Goal: Information Seeking & Learning: Learn about a topic

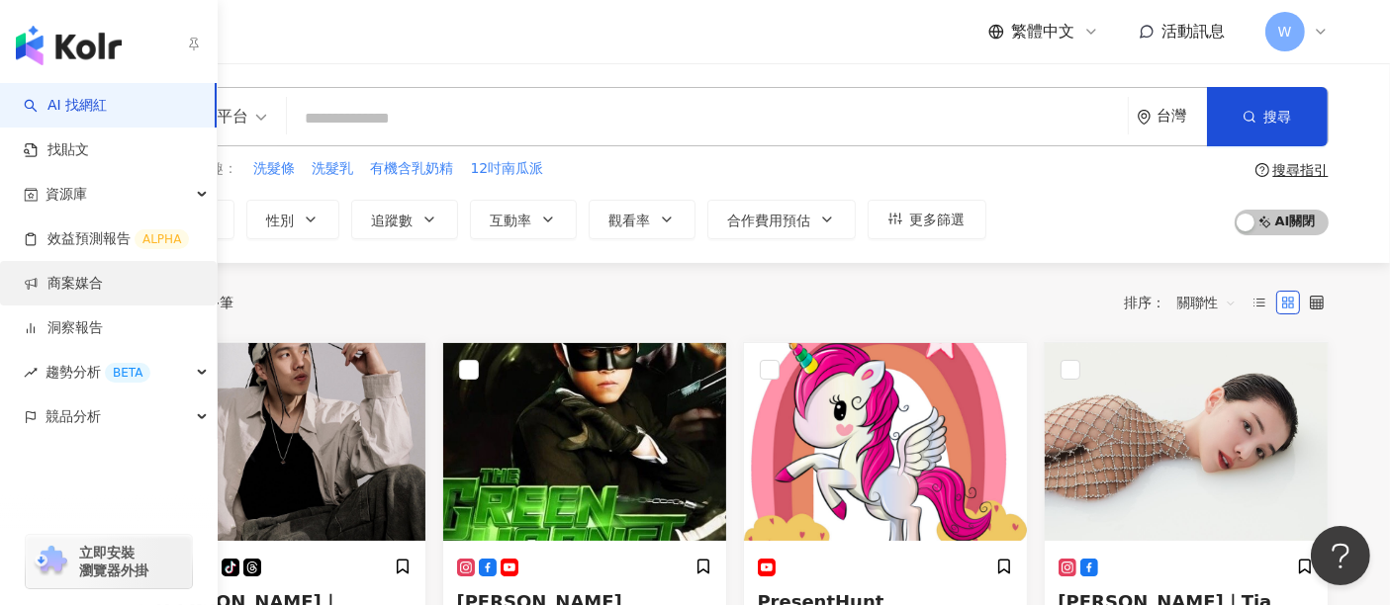
click at [103, 293] on link "商案媒合" at bounding box center [63, 284] width 79 height 20
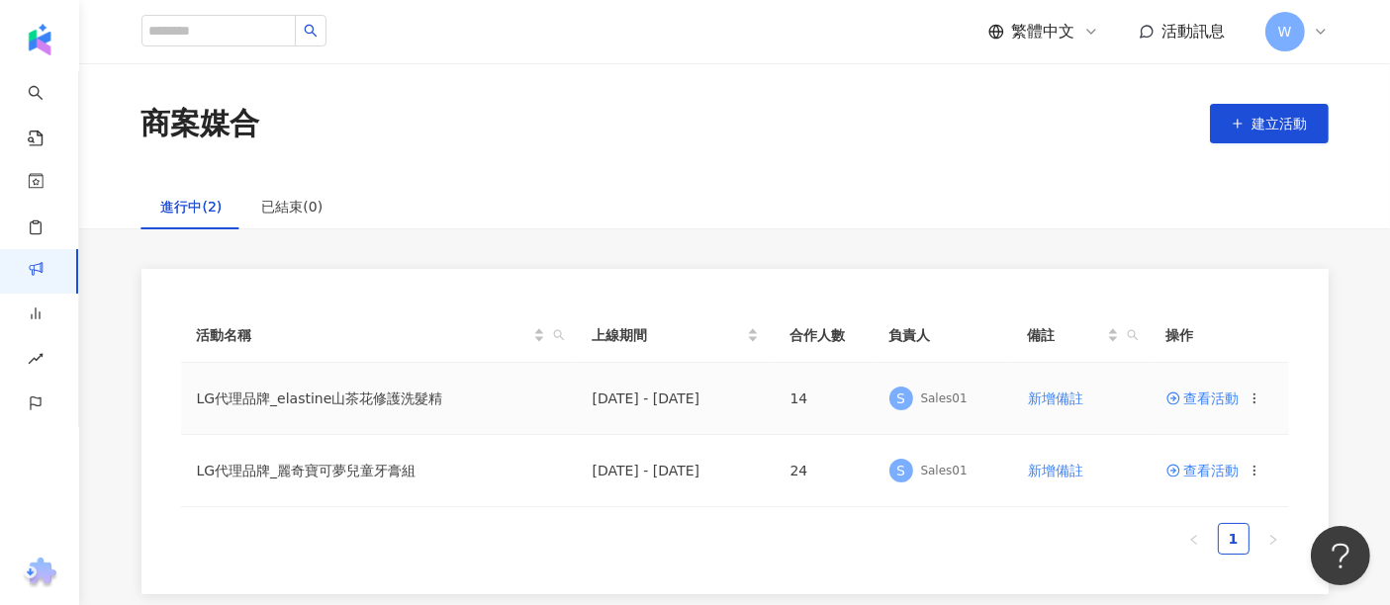
click at [683, 400] on td "2025/9/14 - 2025/10/31" at bounding box center [676, 399] width 198 height 72
click at [756, 398] on td "2025/9/14 - 2025/10/31" at bounding box center [676, 399] width 198 height 72
click at [395, 395] on td "LG代理品牌_elastine山茶花修護洗髮精" at bounding box center [379, 399] width 396 height 72
click at [1209, 392] on span "查看活動" at bounding box center [1202, 399] width 73 height 14
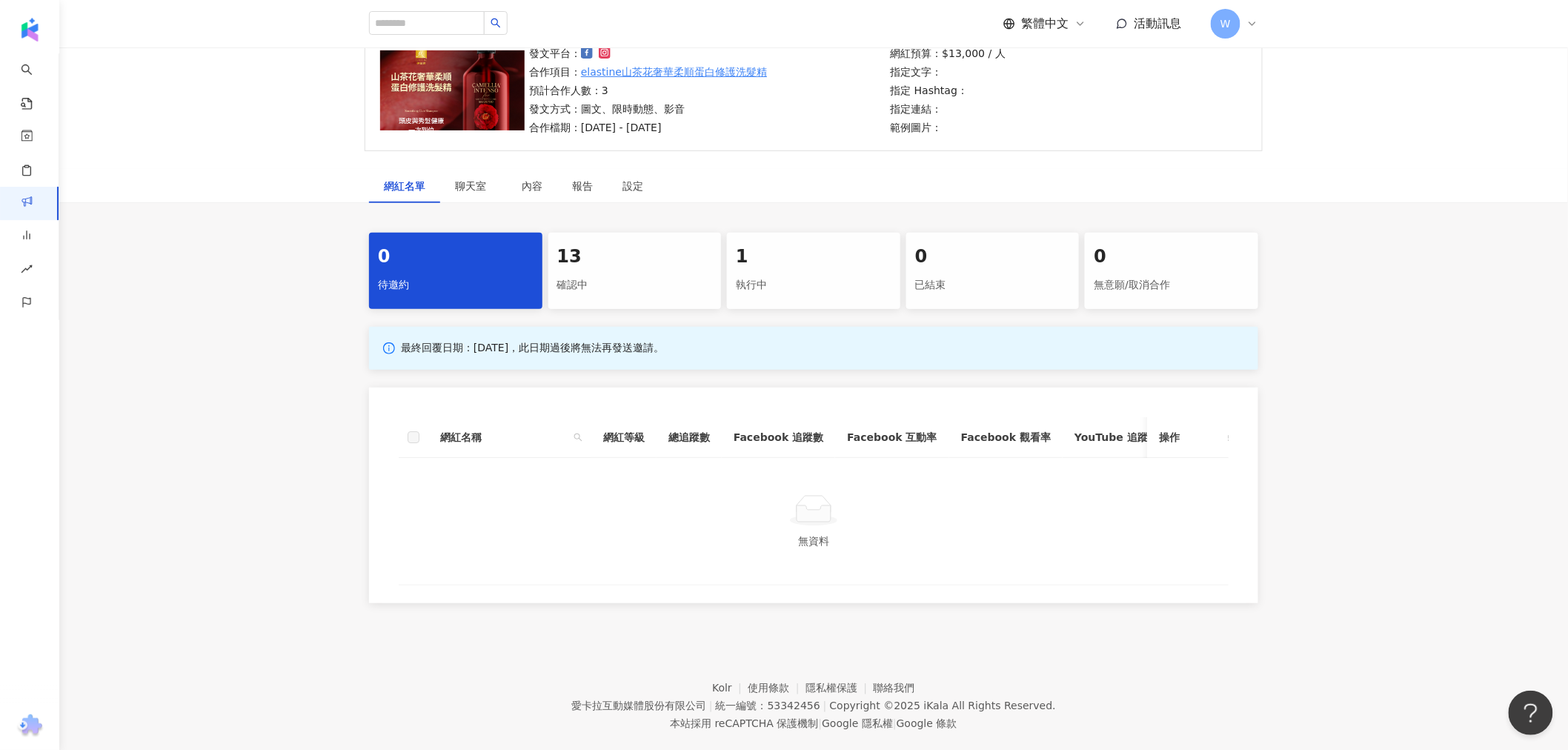
scroll to position [165, 0]
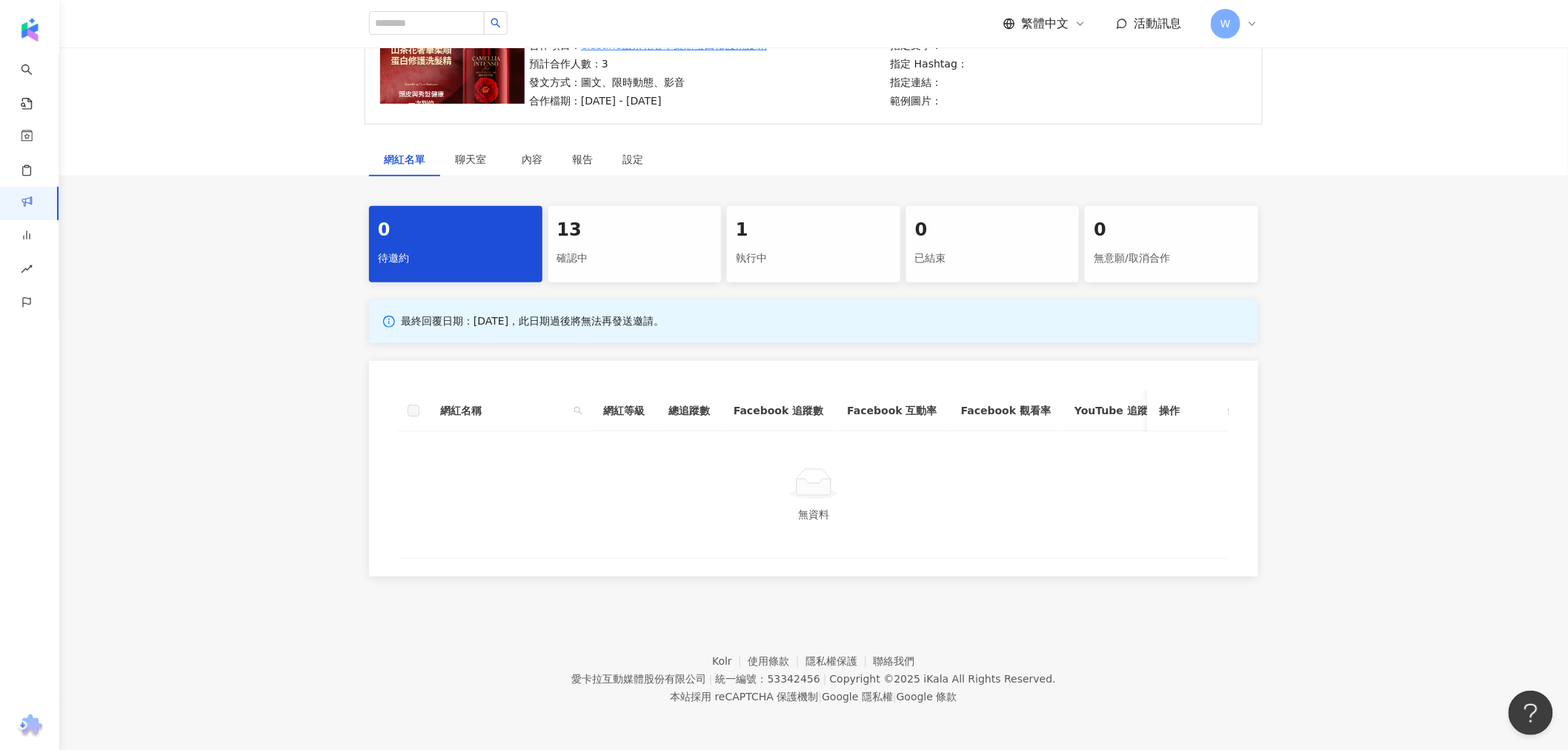
click at [623, 230] on div "13" at bounding box center [635, 231] width 156 height 25
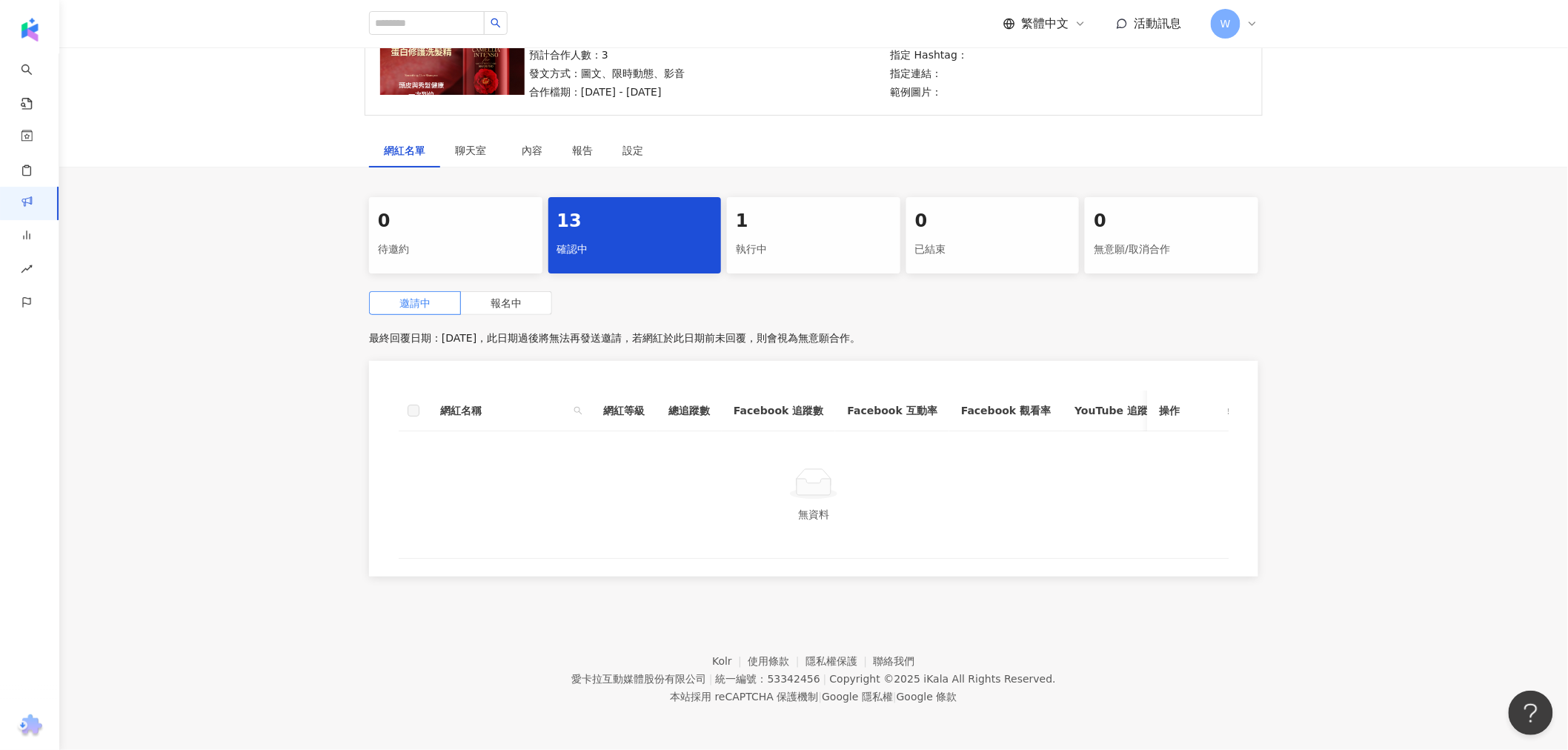
scroll to position [176, 0]
click at [515, 297] on span "報名中" at bounding box center [506, 303] width 31 height 12
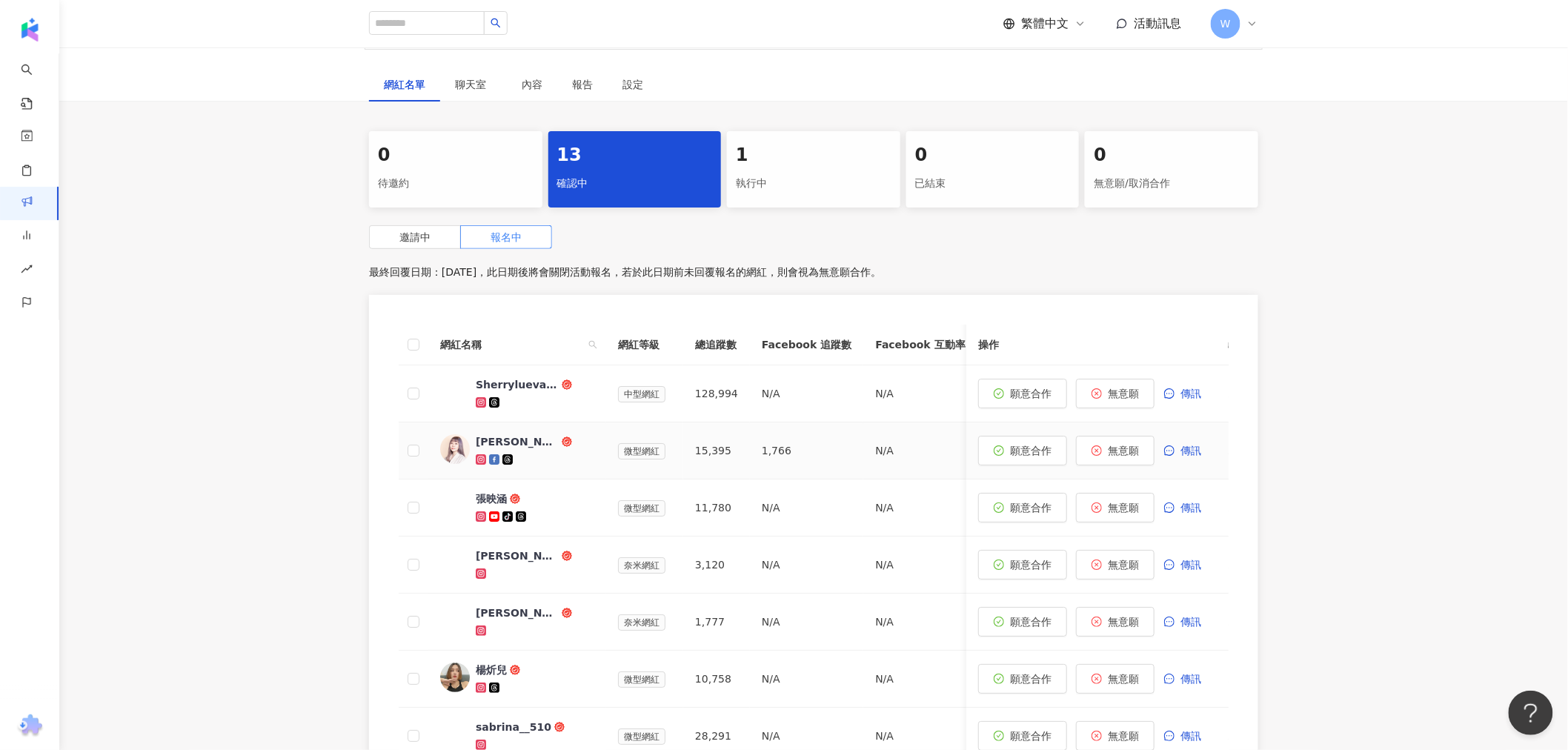
scroll to position [259, 0]
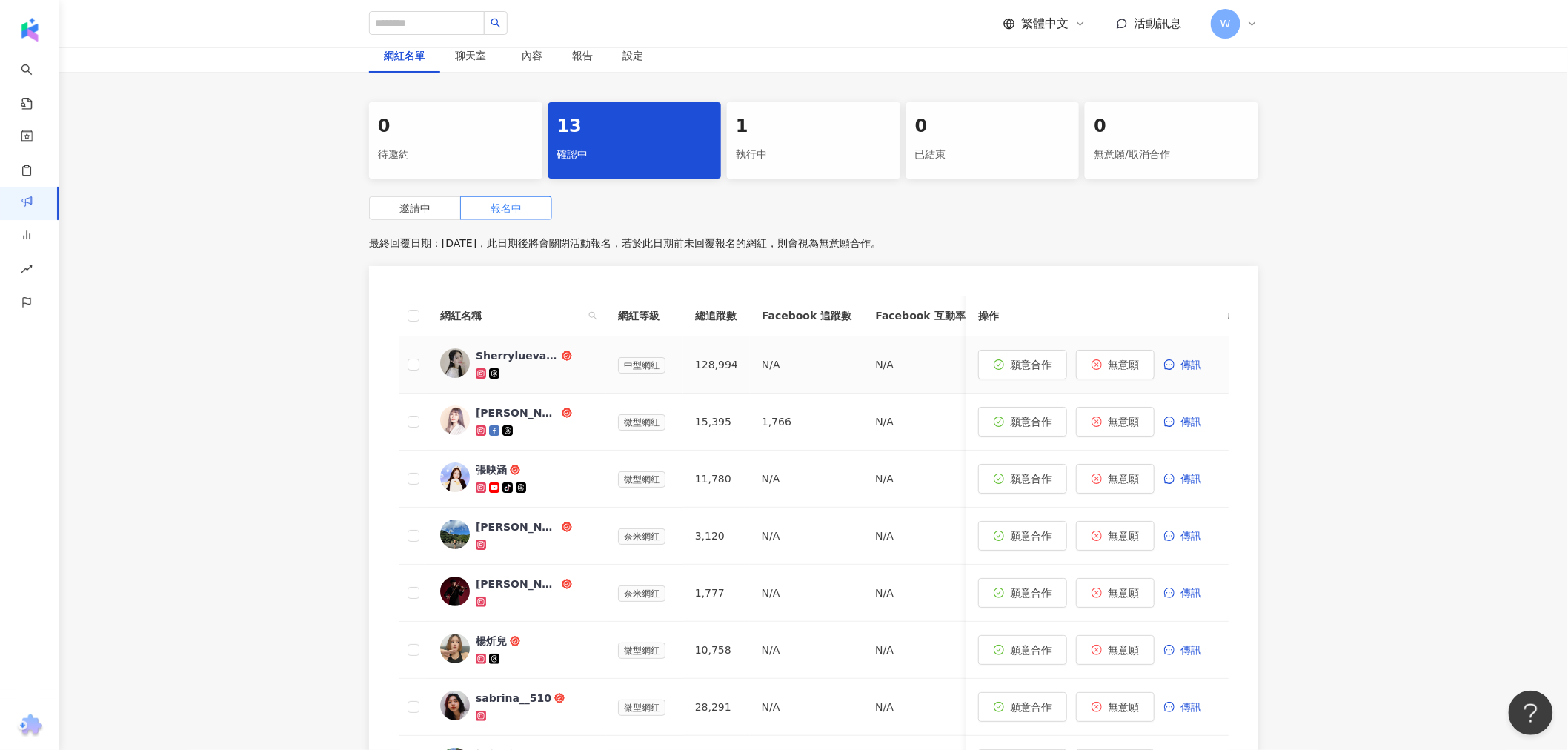
click at [521, 360] on div "Sherryluevans" at bounding box center [517, 356] width 83 height 15
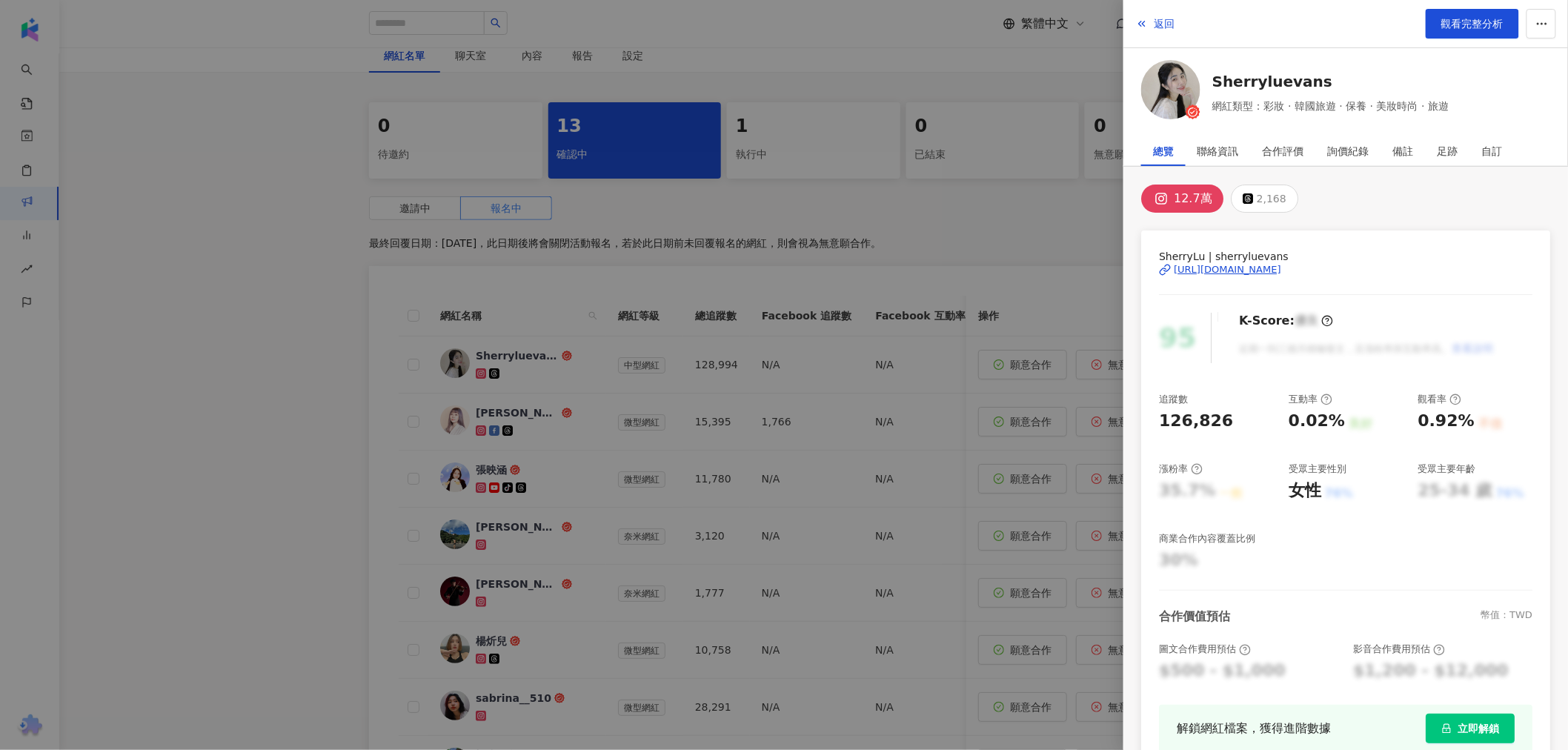
click at [1041, 264] on div "https://www.instagram.com/sherryluevans/" at bounding box center [1227, 270] width 107 height 13
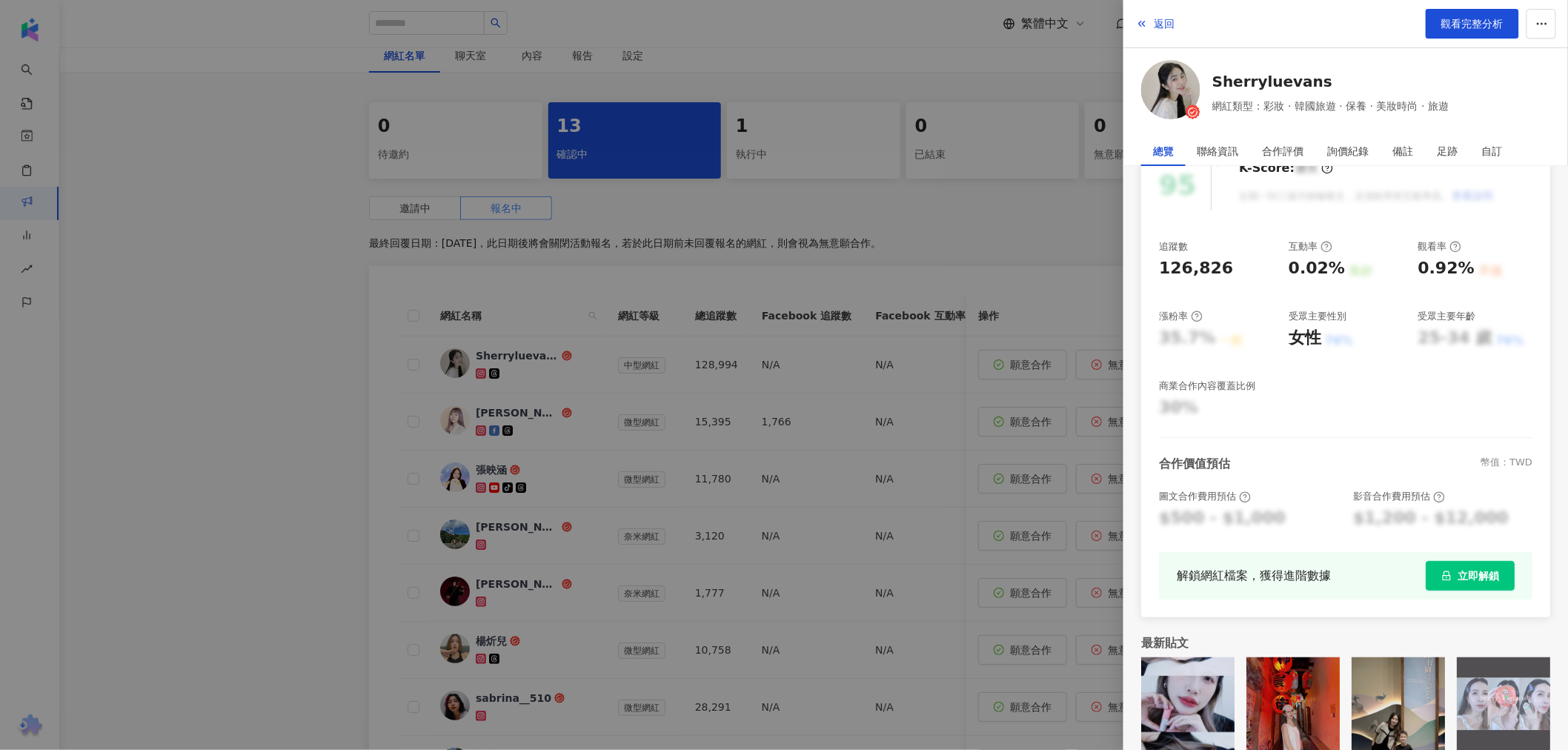
scroll to position [172, 0]
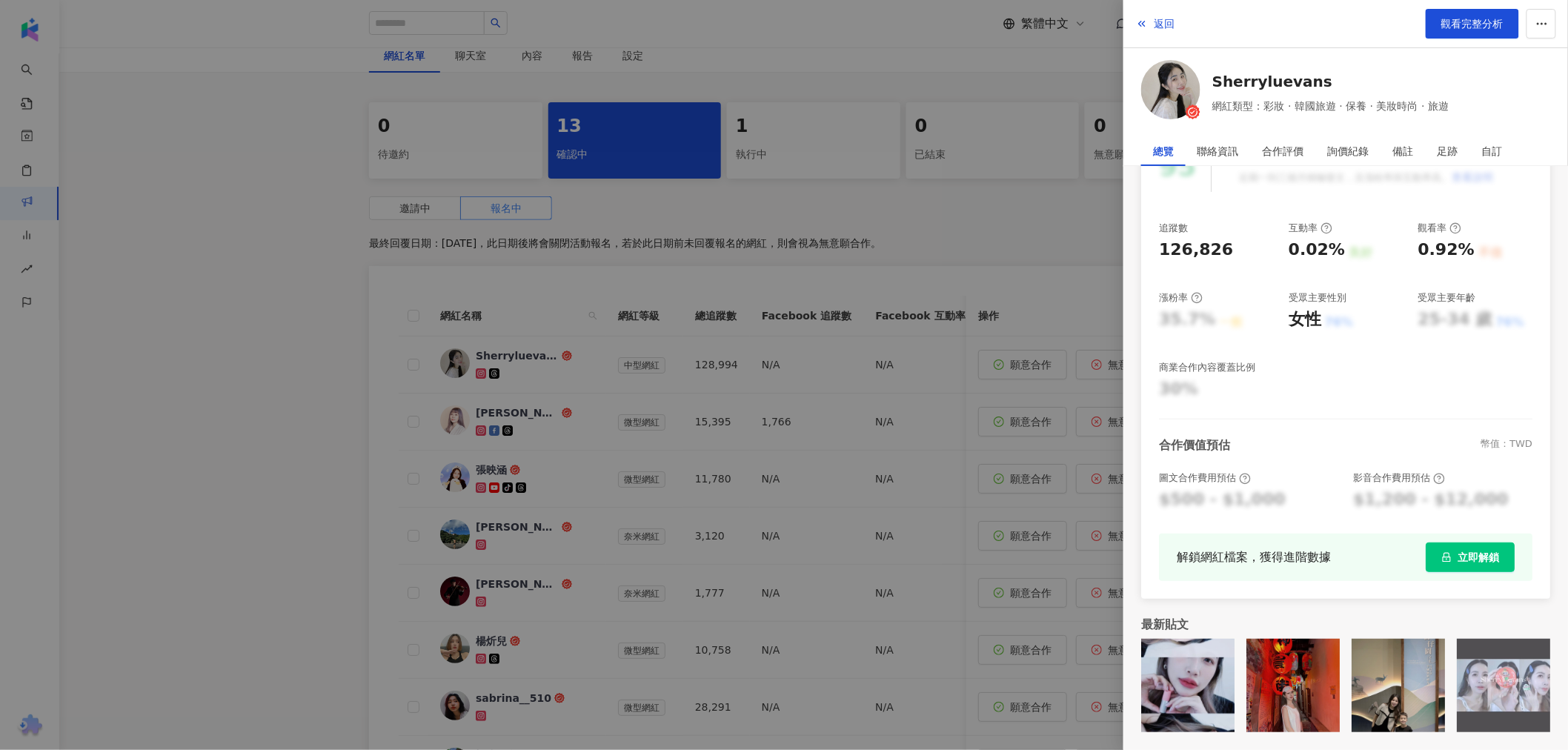
click at [912, 334] on div at bounding box center [784, 375] width 1568 height 750
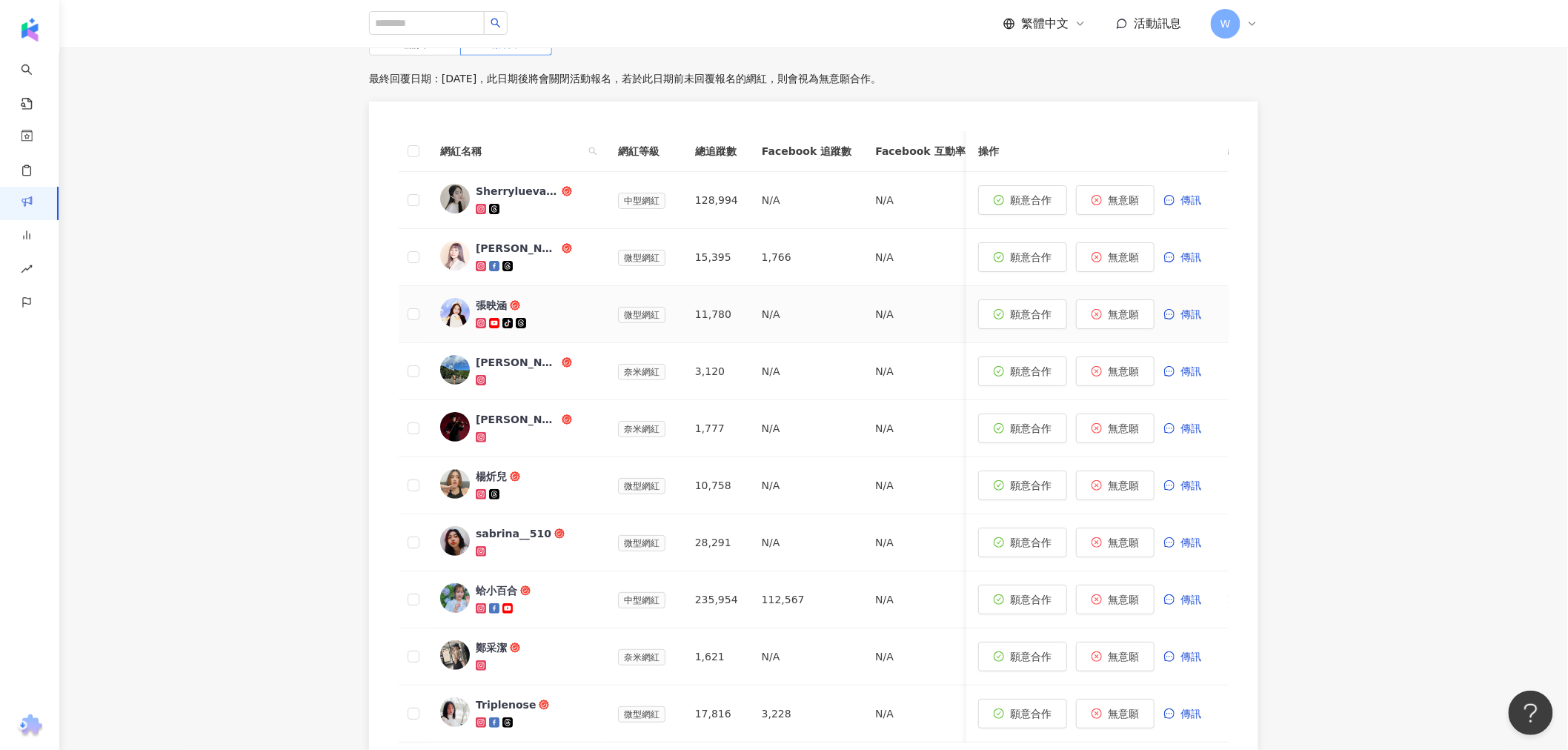
scroll to position [588, 0]
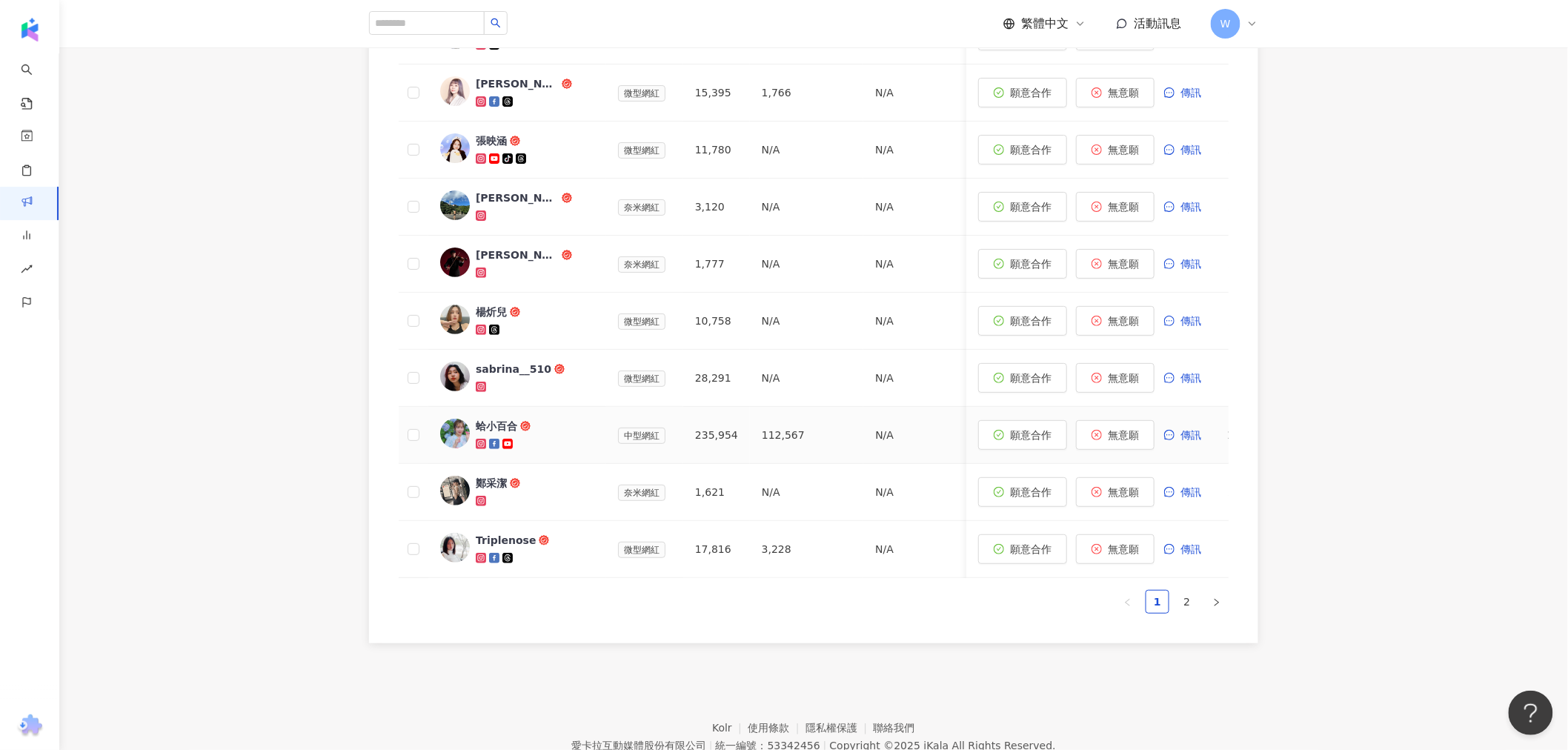
click at [455, 438] on img at bounding box center [455, 434] width 30 height 30
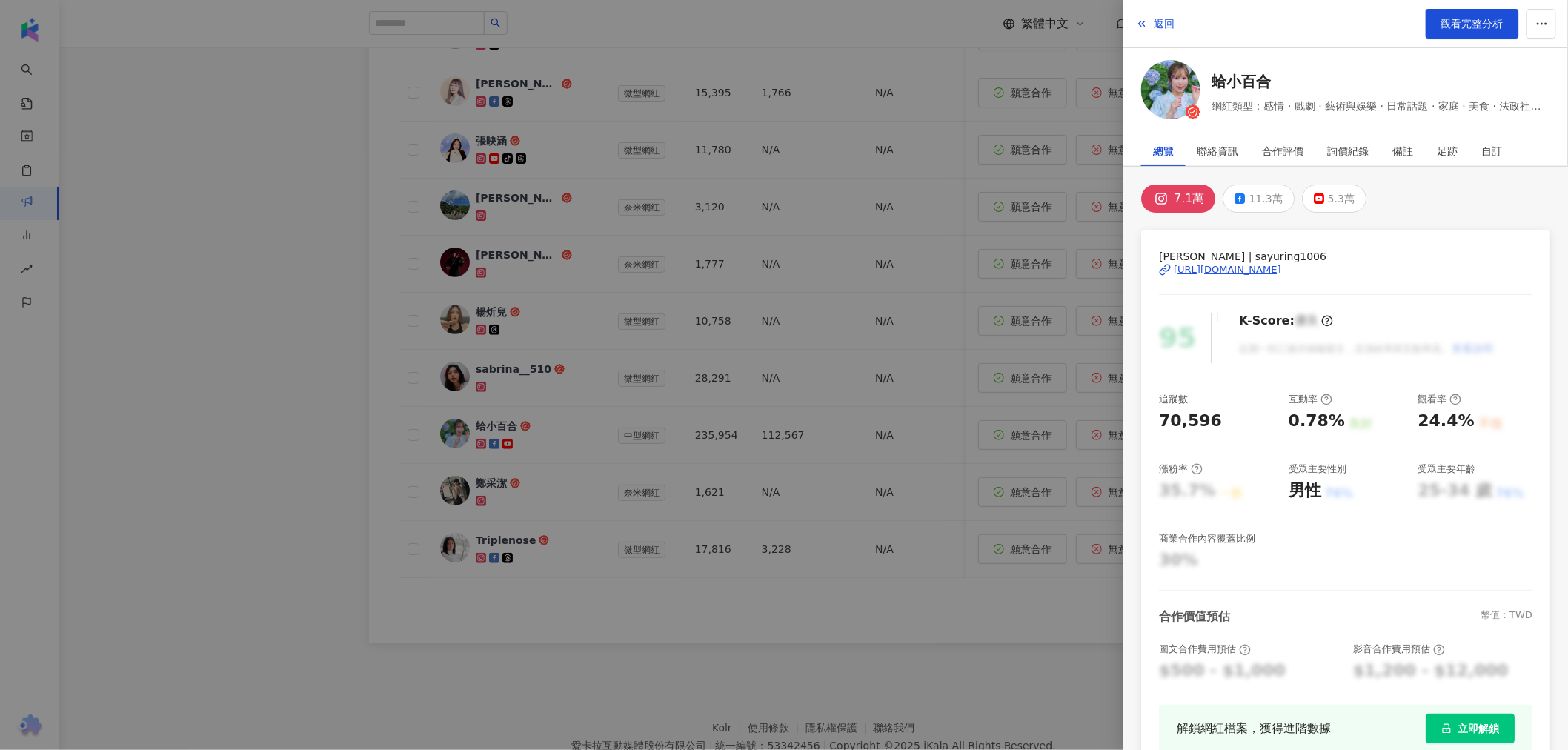
click at [1041, 274] on div "https://www.instagram.com/sayuring1006/" at bounding box center [1227, 270] width 107 height 13
click at [403, 211] on div at bounding box center [784, 375] width 1568 height 750
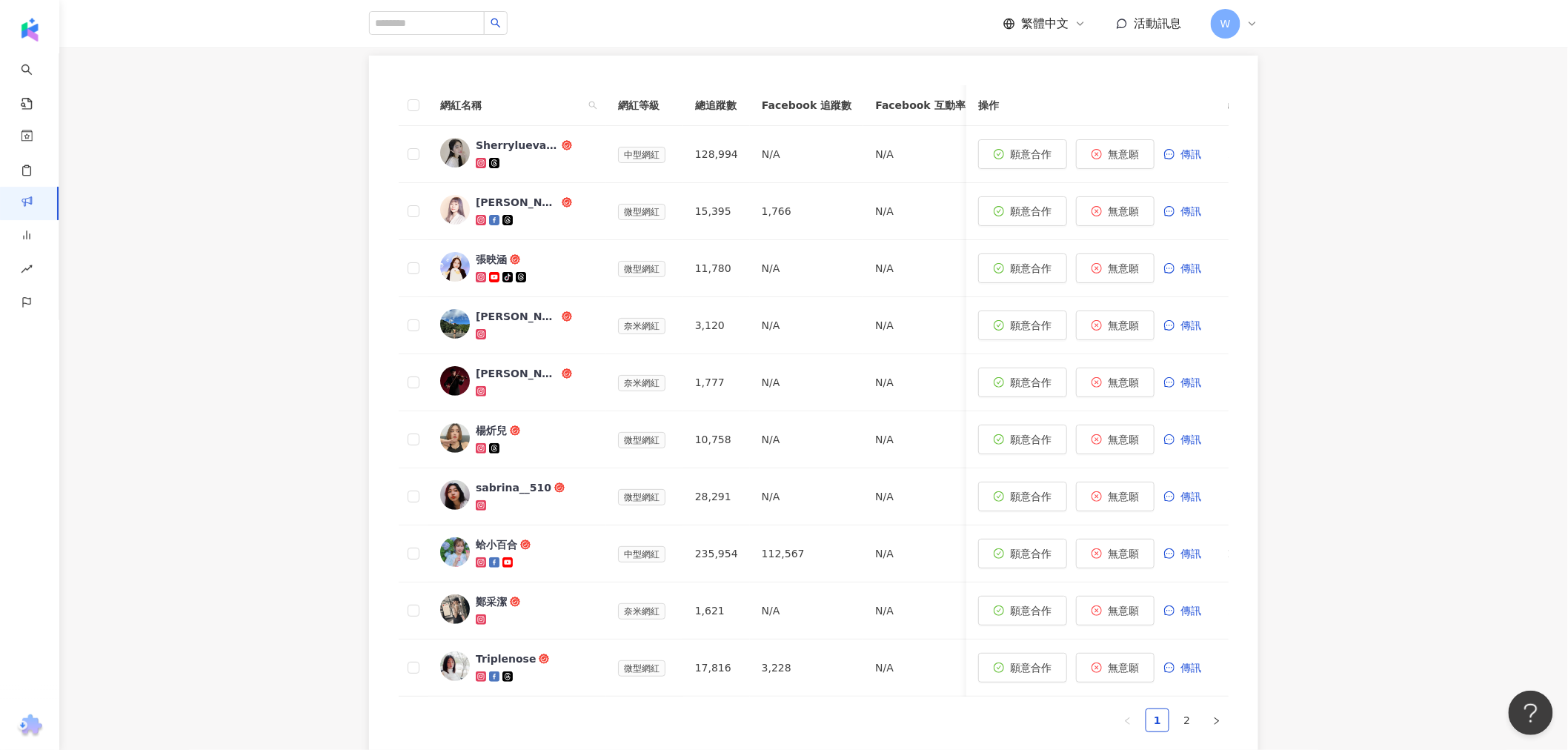
scroll to position [259, 0]
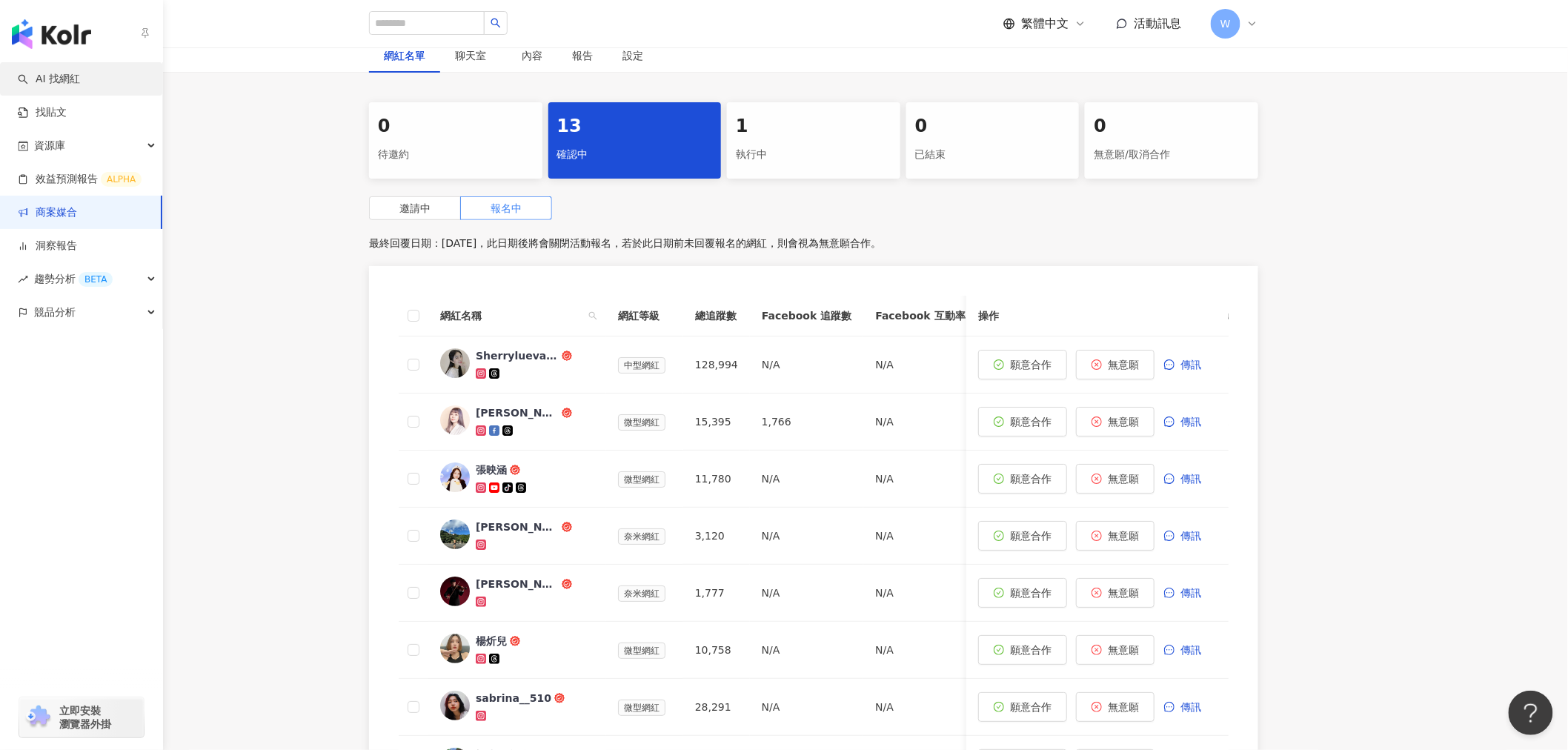
click at [31, 79] on link "AI 找網紅" at bounding box center [49, 79] width 62 height 15
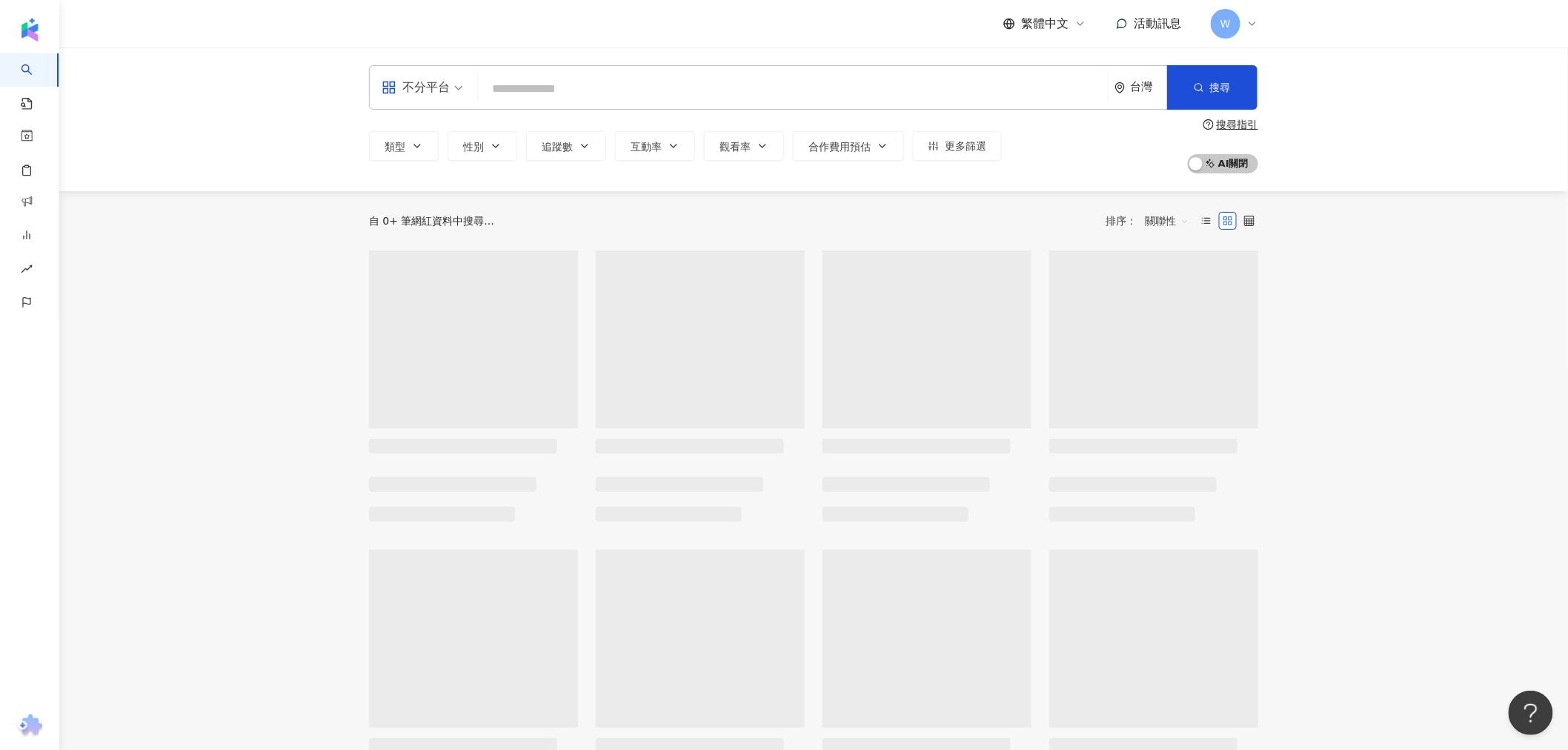
click at [543, 78] on input "search" at bounding box center [793, 89] width 618 height 28
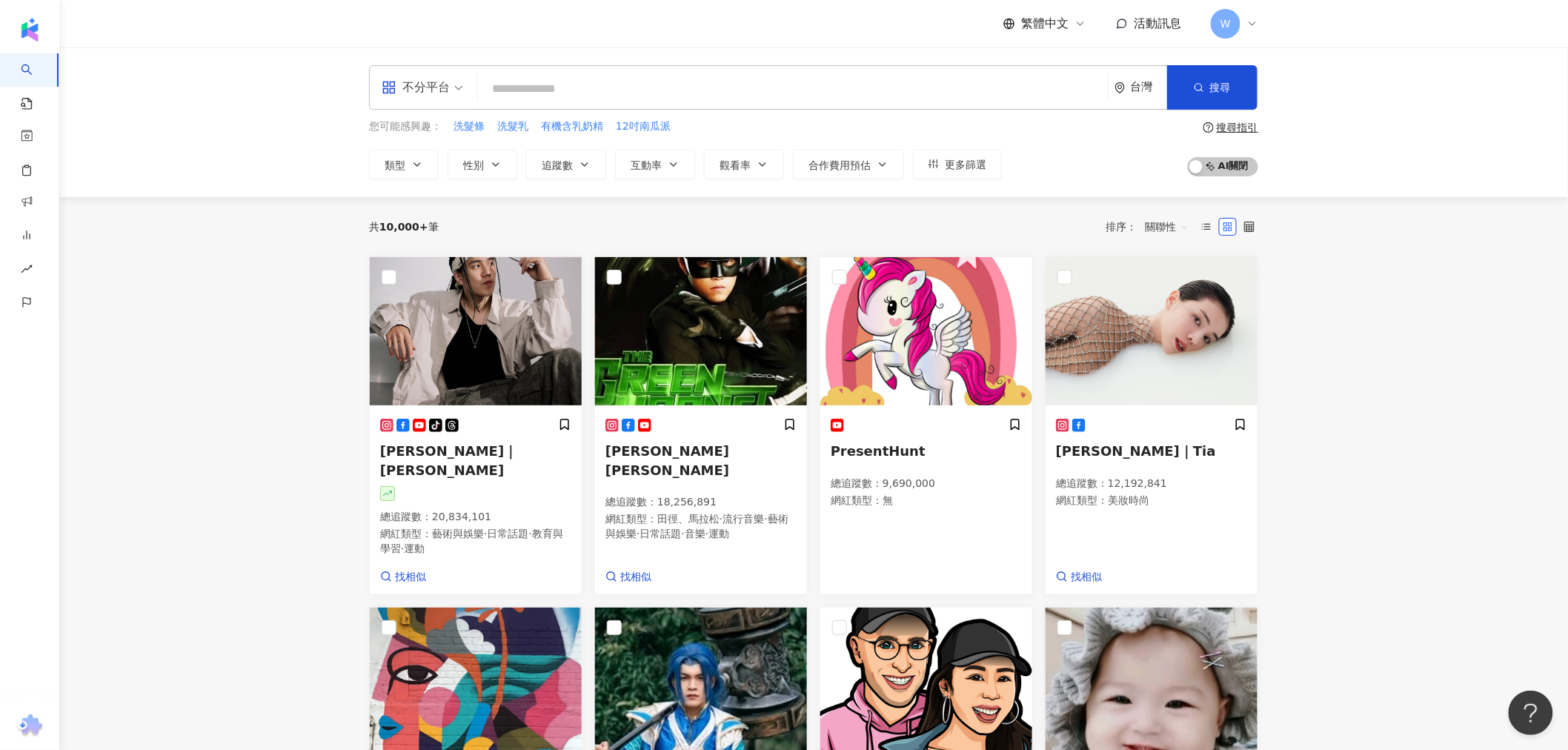
click at [426, 86] on div "不分平台" at bounding box center [415, 88] width 68 height 24
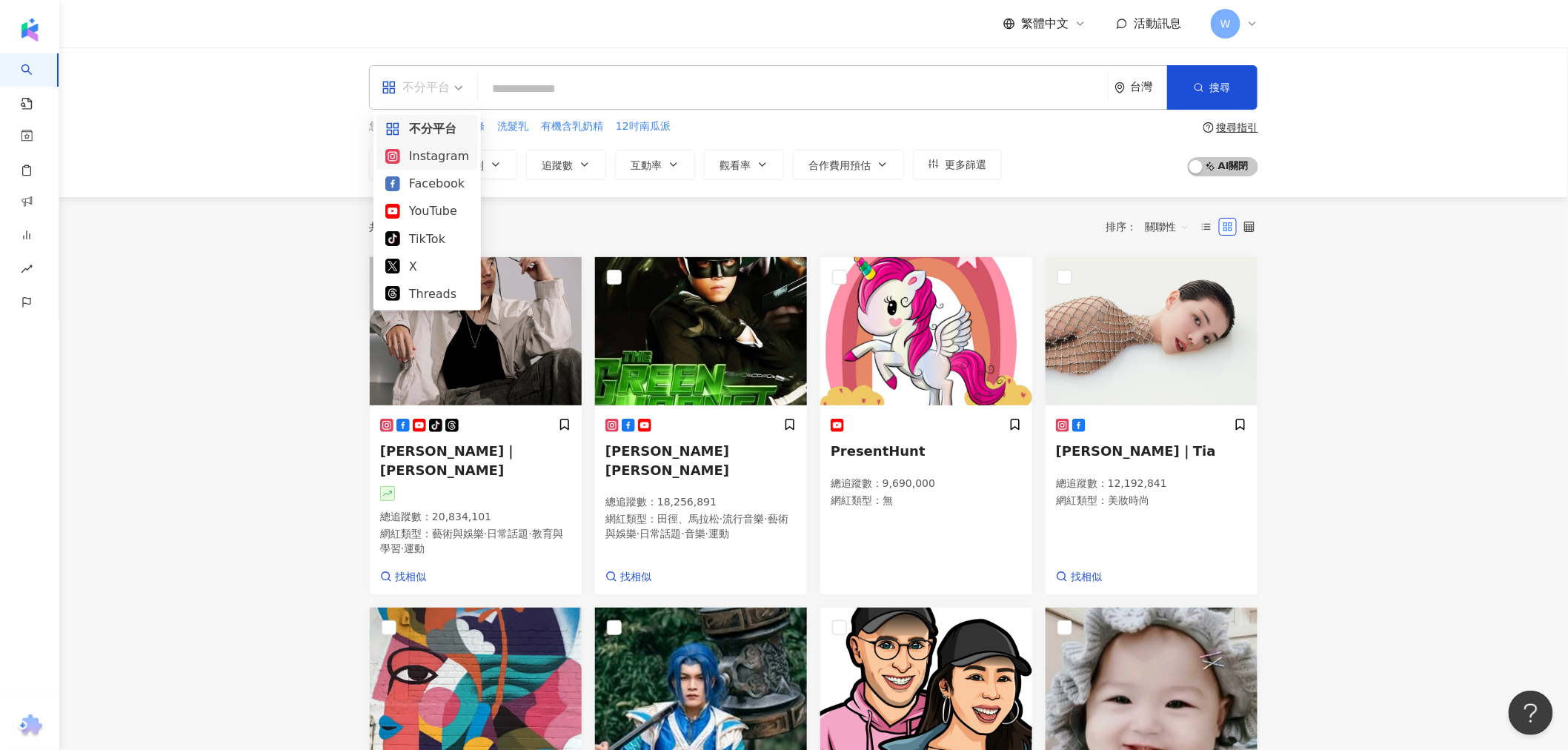
click at [446, 159] on div "Instagram" at bounding box center [427, 156] width 84 height 19
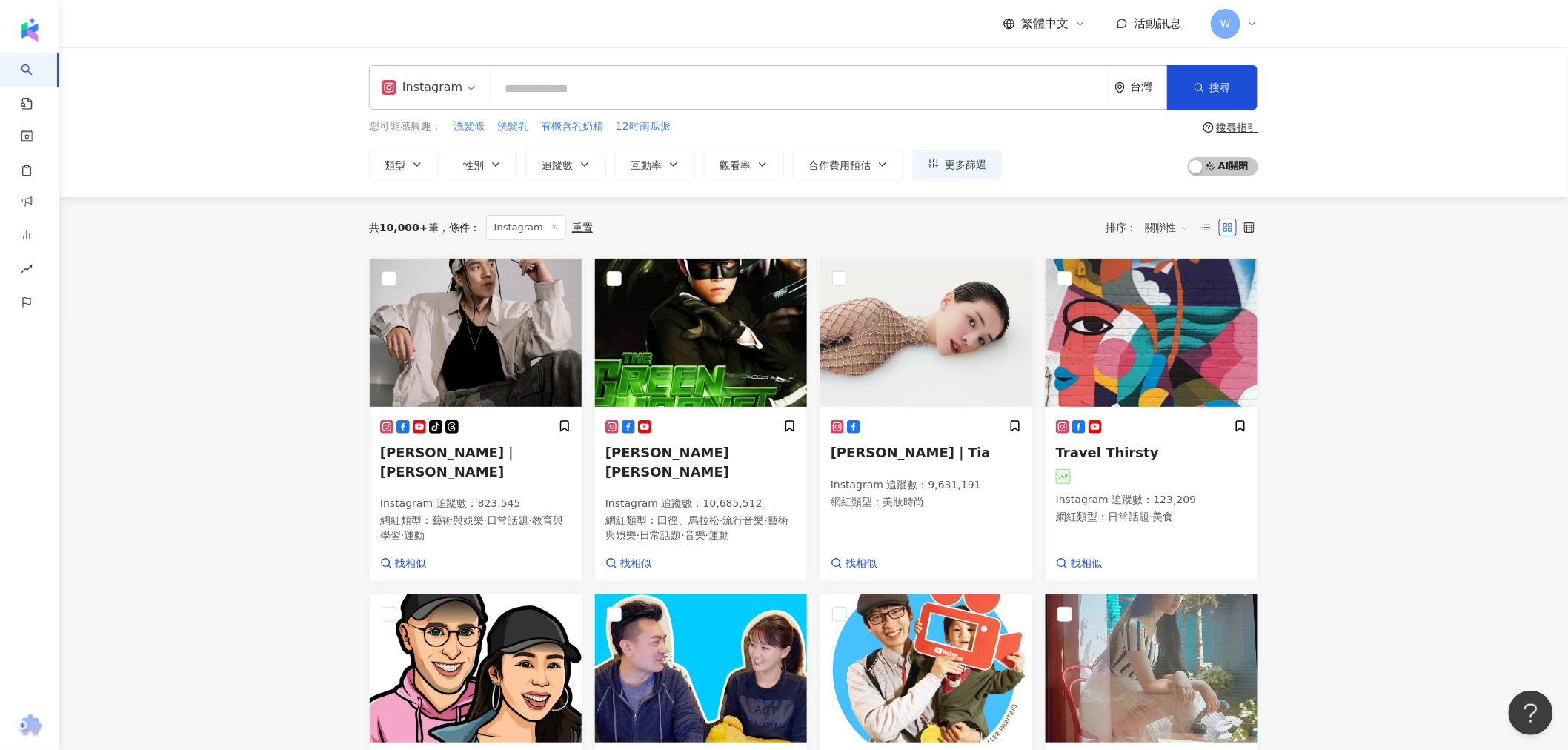
click at [641, 95] on input "search" at bounding box center [799, 89] width 605 height 28
type input "*"
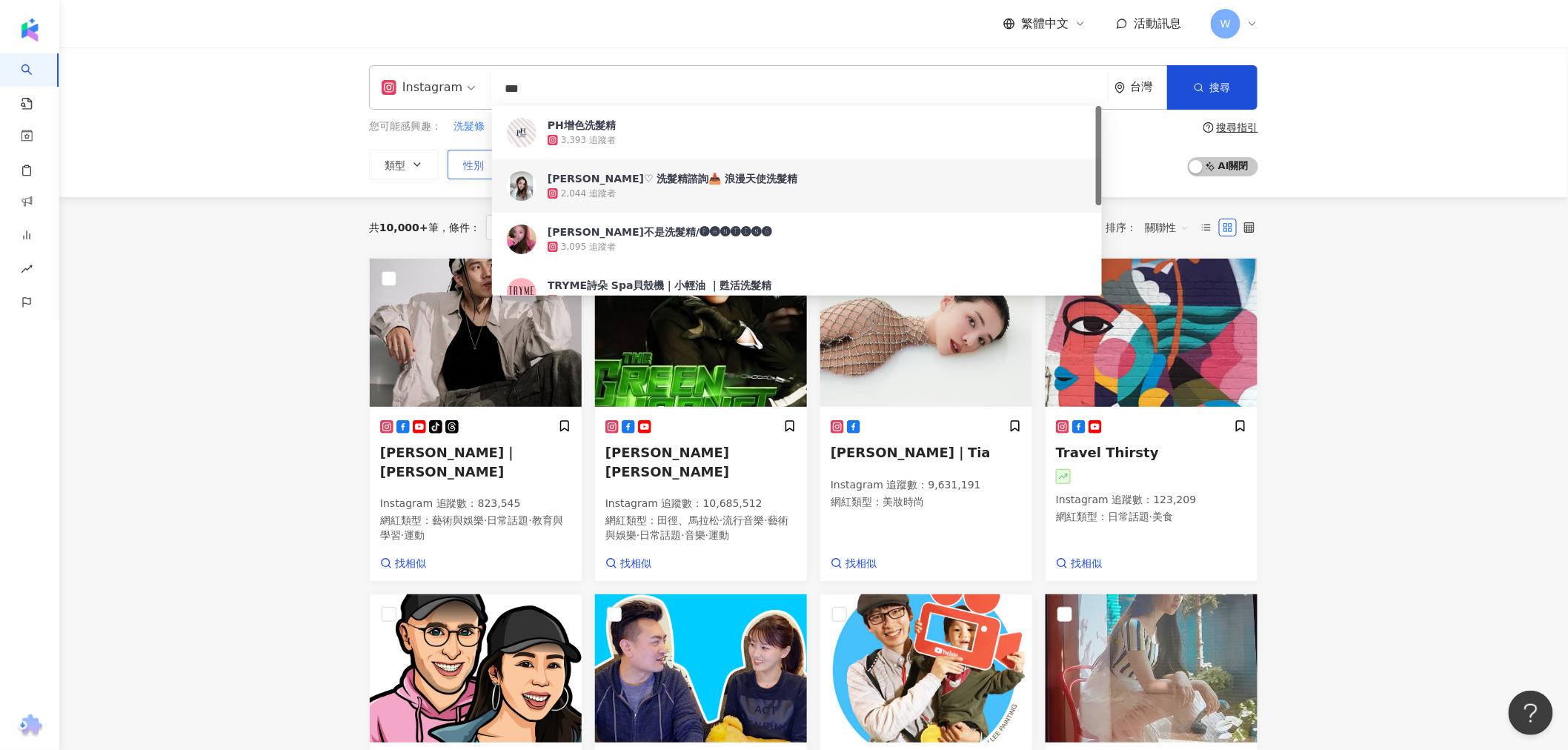
type input "***"
click at [467, 167] on span "性別" at bounding box center [473, 166] width 21 height 12
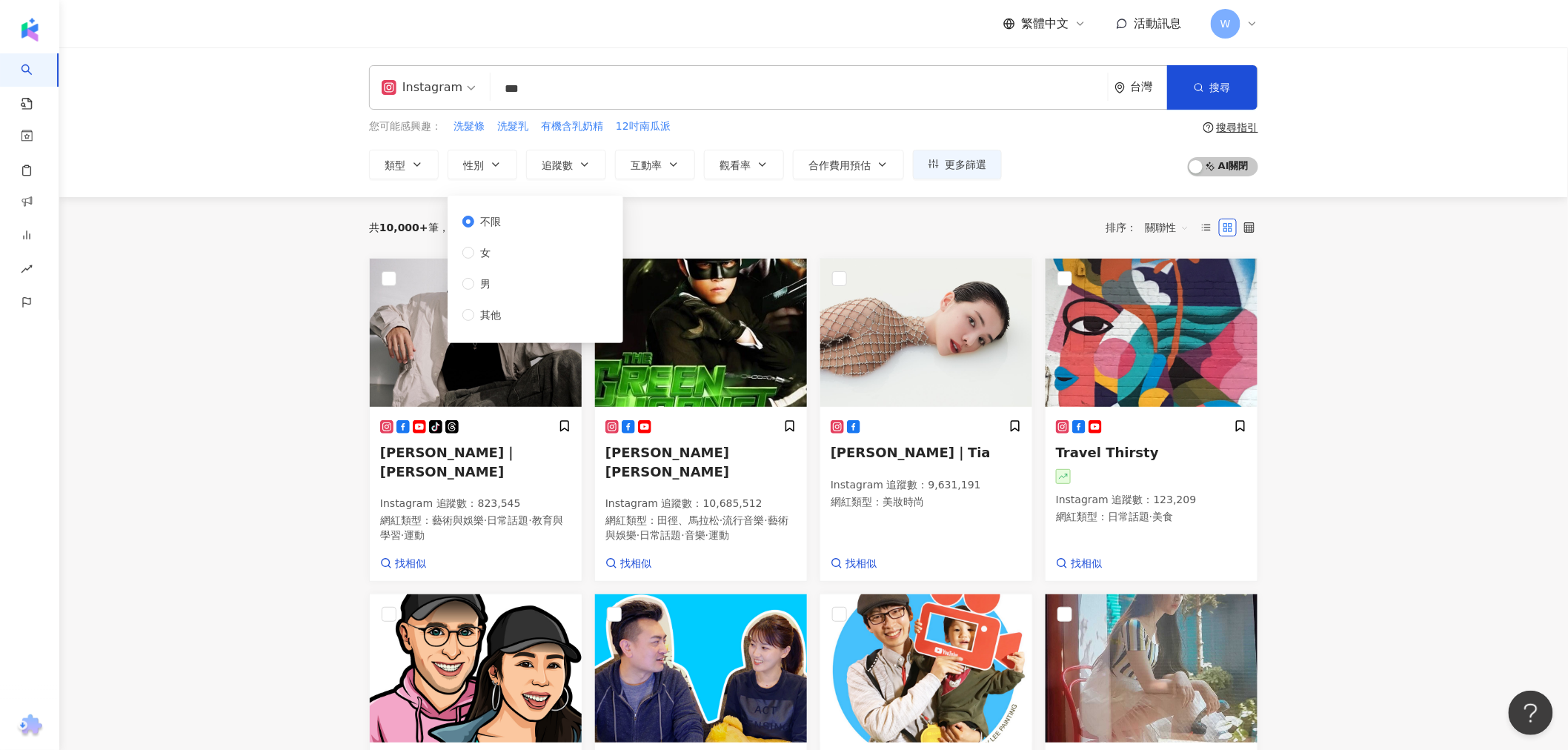
click at [511, 252] on div "不限 女 男 其他" at bounding box center [487, 268] width 50 height 109
click at [572, 164] on span "追蹤數" at bounding box center [557, 166] width 31 height 12
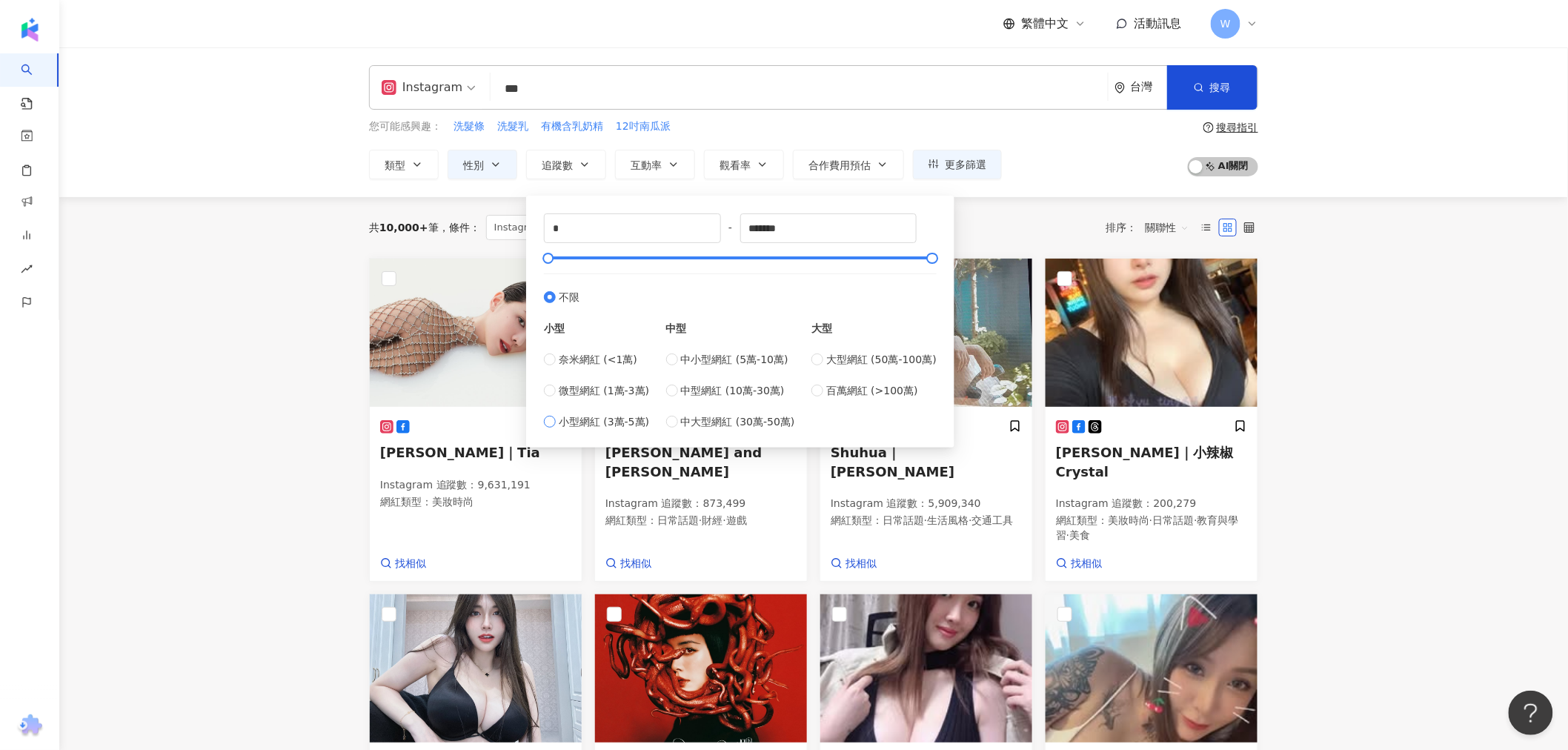
click at [626, 424] on span "小型網紅 (3萬-5萬)" at bounding box center [604, 422] width 91 height 16
type input "*****"
drag, startPoint x: 796, startPoint y: 225, endPoint x: 619, endPoint y: 238, distance: 177.5
click at [619, 238] on div "***** - ***** 不限 小型 奈米網紅 (<1萬) 微型網紅 (1萬-3萬) 小型網紅 (3萬-5萬) 中型 中小型網紅 (5萬-10萬) 中型網紅…" at bounding box center [740, 321] width 393 height 217
type input "*"
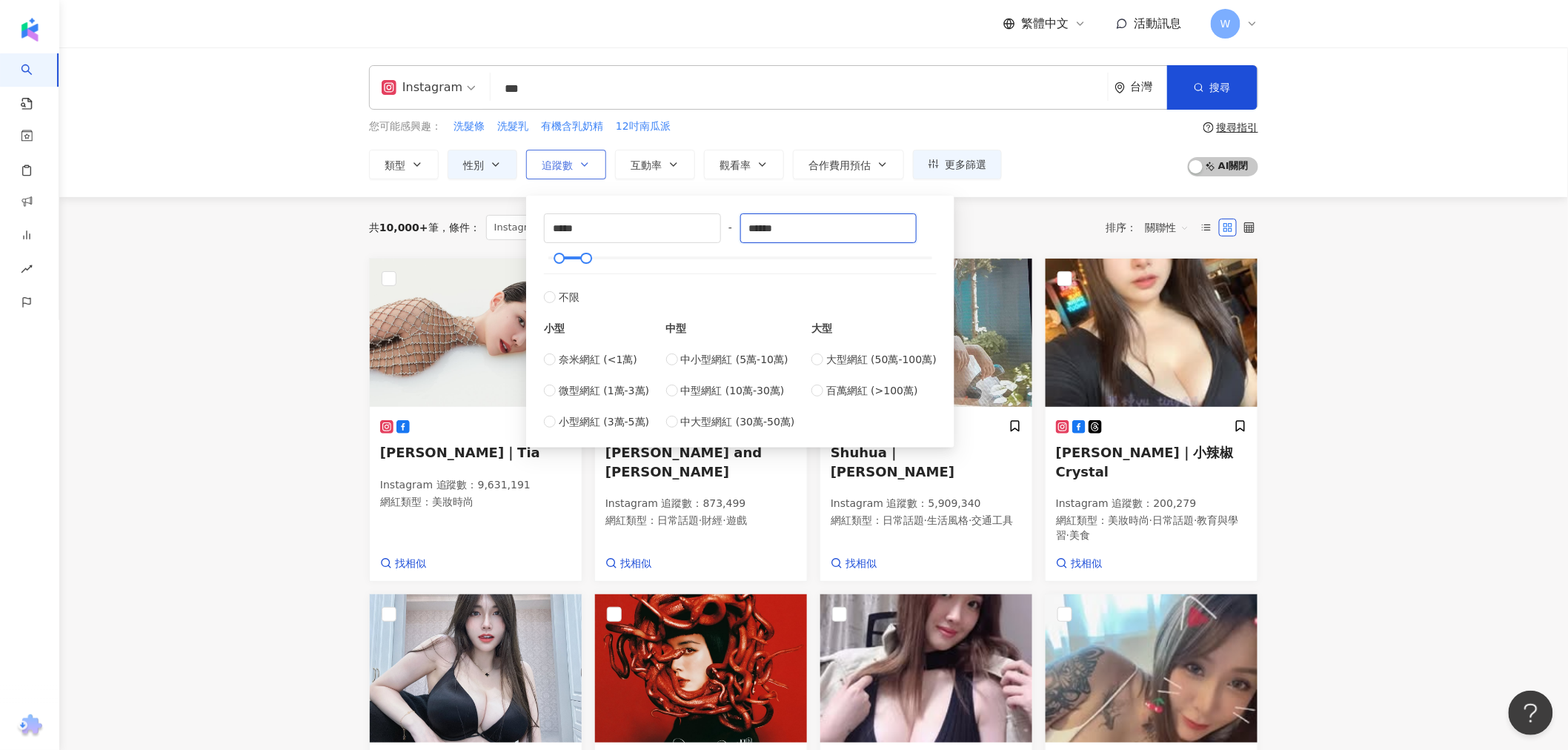
type input "******"
click at [566, 168] on span "追蹤數" at bounding box center [557, 166] width 31 height 12
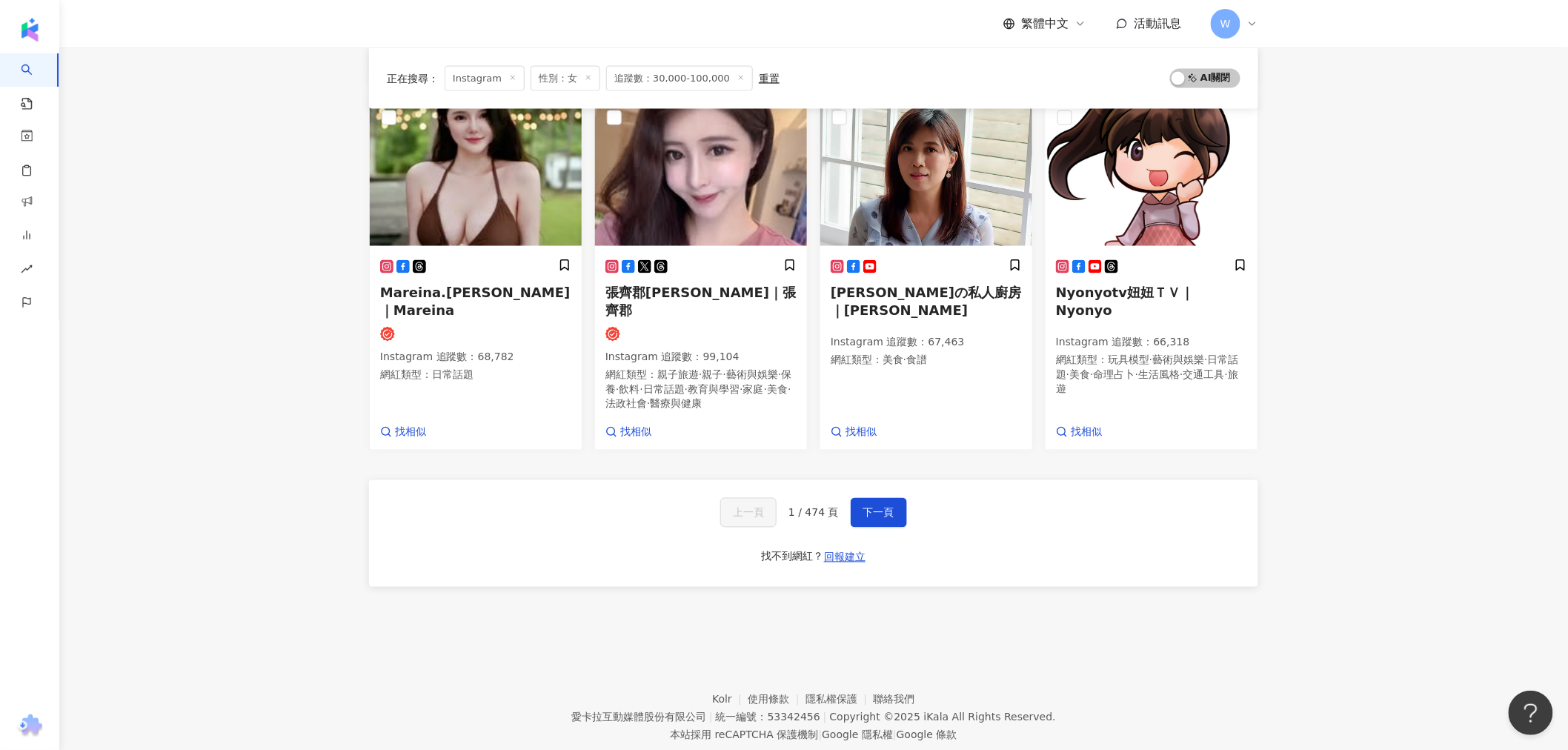
scroll to position [568, 0]
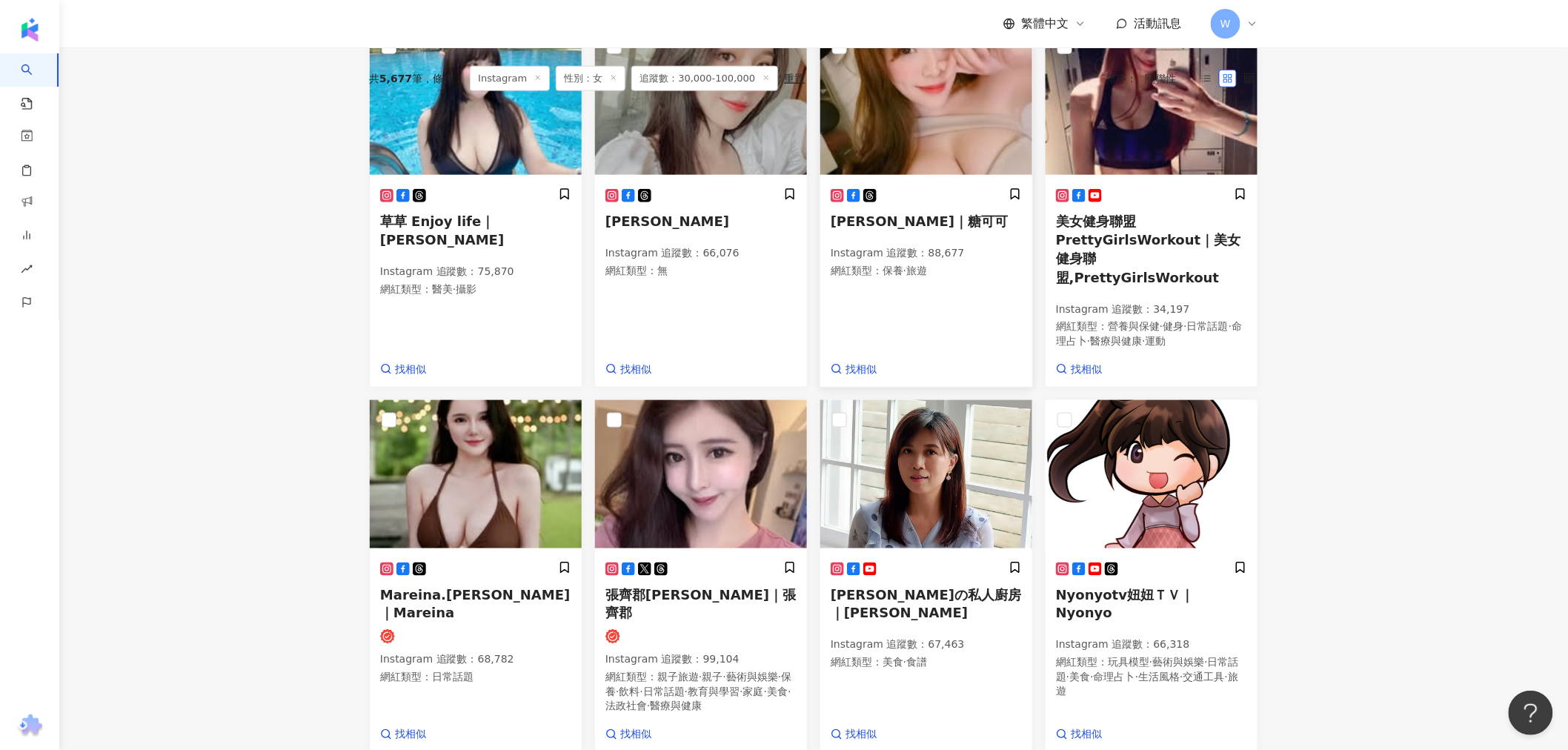
drag, startPoint x: 994, startPoint y: 447, endPoint x: 892, endPoint y: 223, distance: 246.1
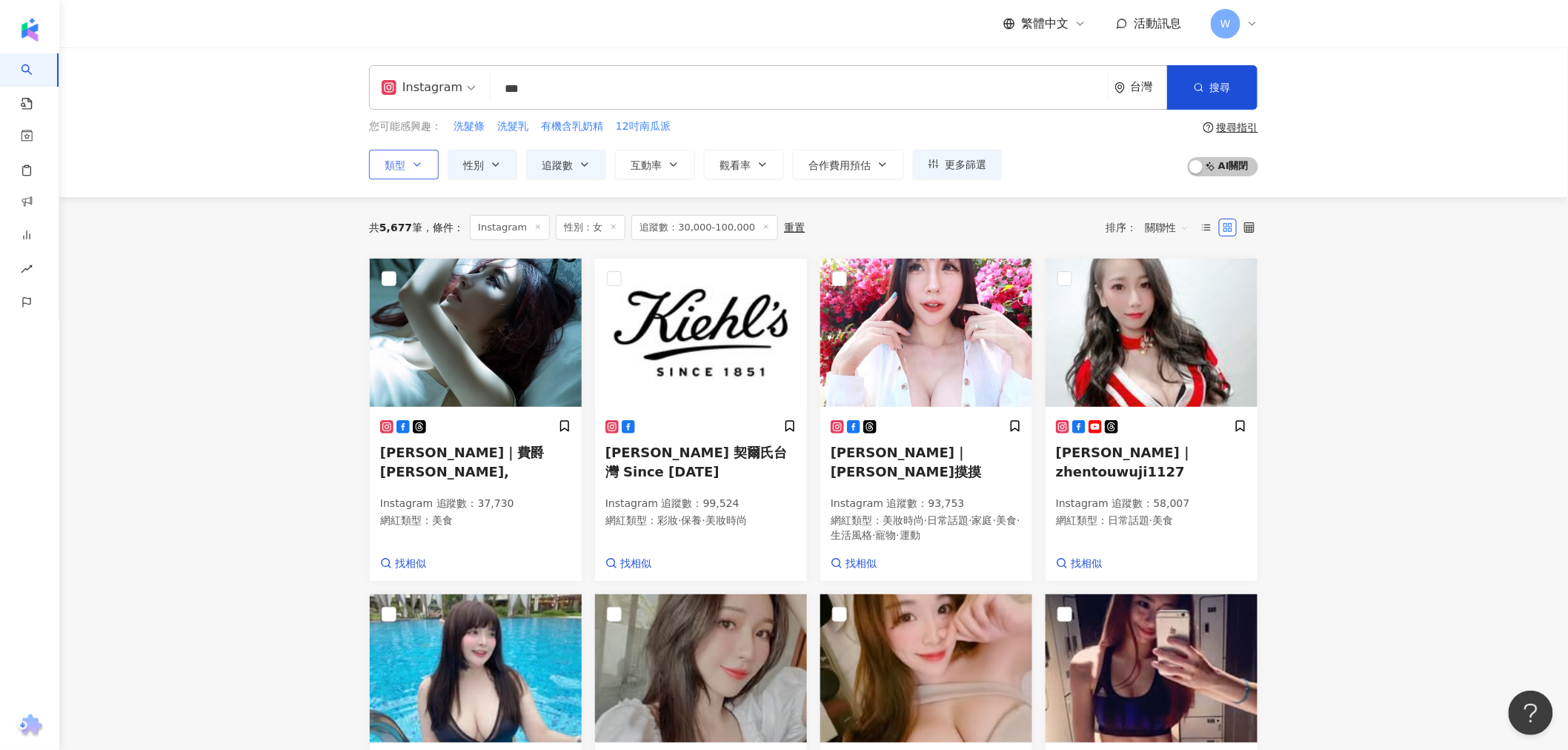
click at [408, 168] on button "類型" at bounding box center [404, 165] width 70 height 30
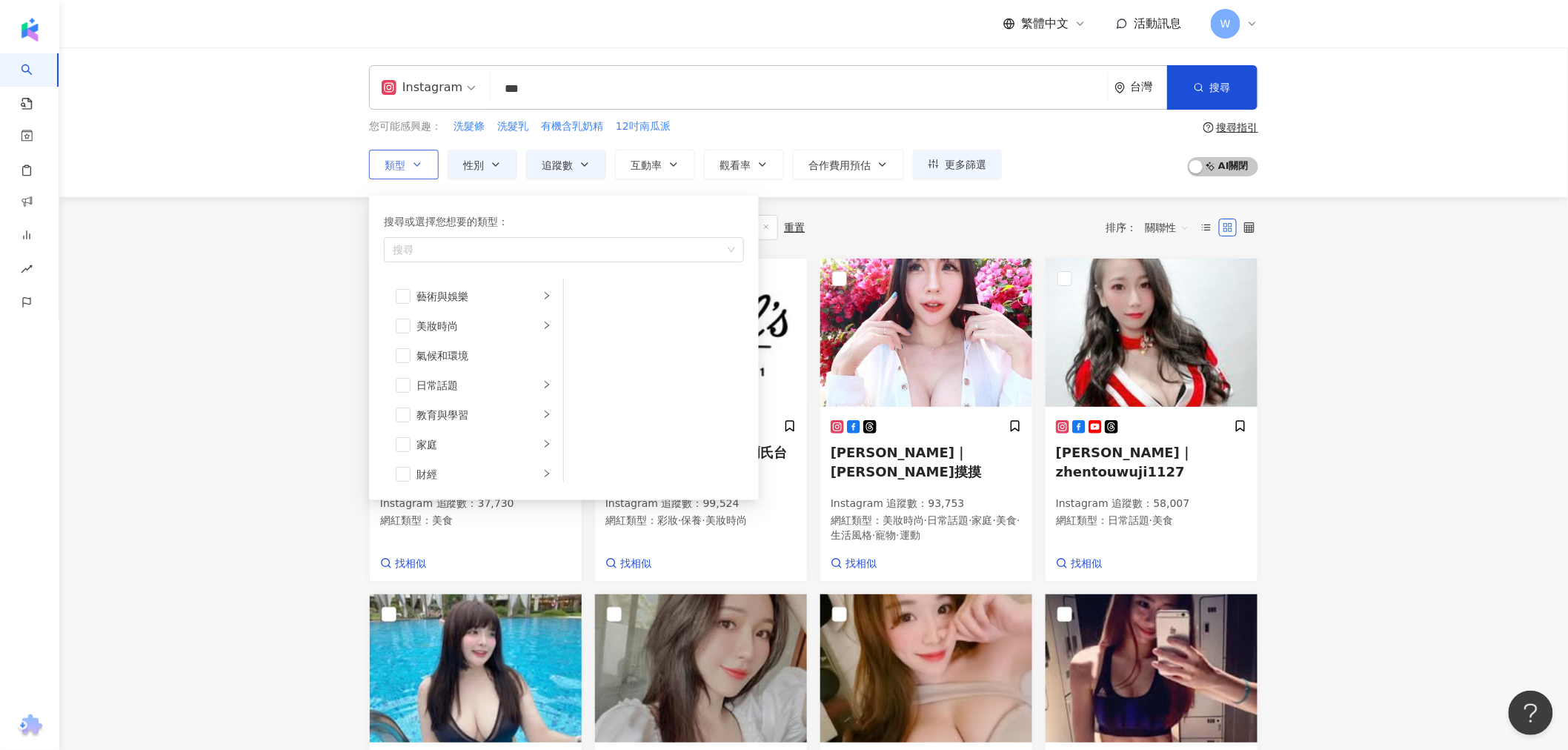
click at [408, 168] on button "類型 搜尋或選擇您想要的類型： 搜尋 藝術與娛樂 美妝時尚 氣候和環境 日常話題 教育與學習 家庭 財經 美食 命理占卜 遊戲 法政社會 生活風格 影視娛樂 …" at bounding box center [404, 165] width 70 height 30
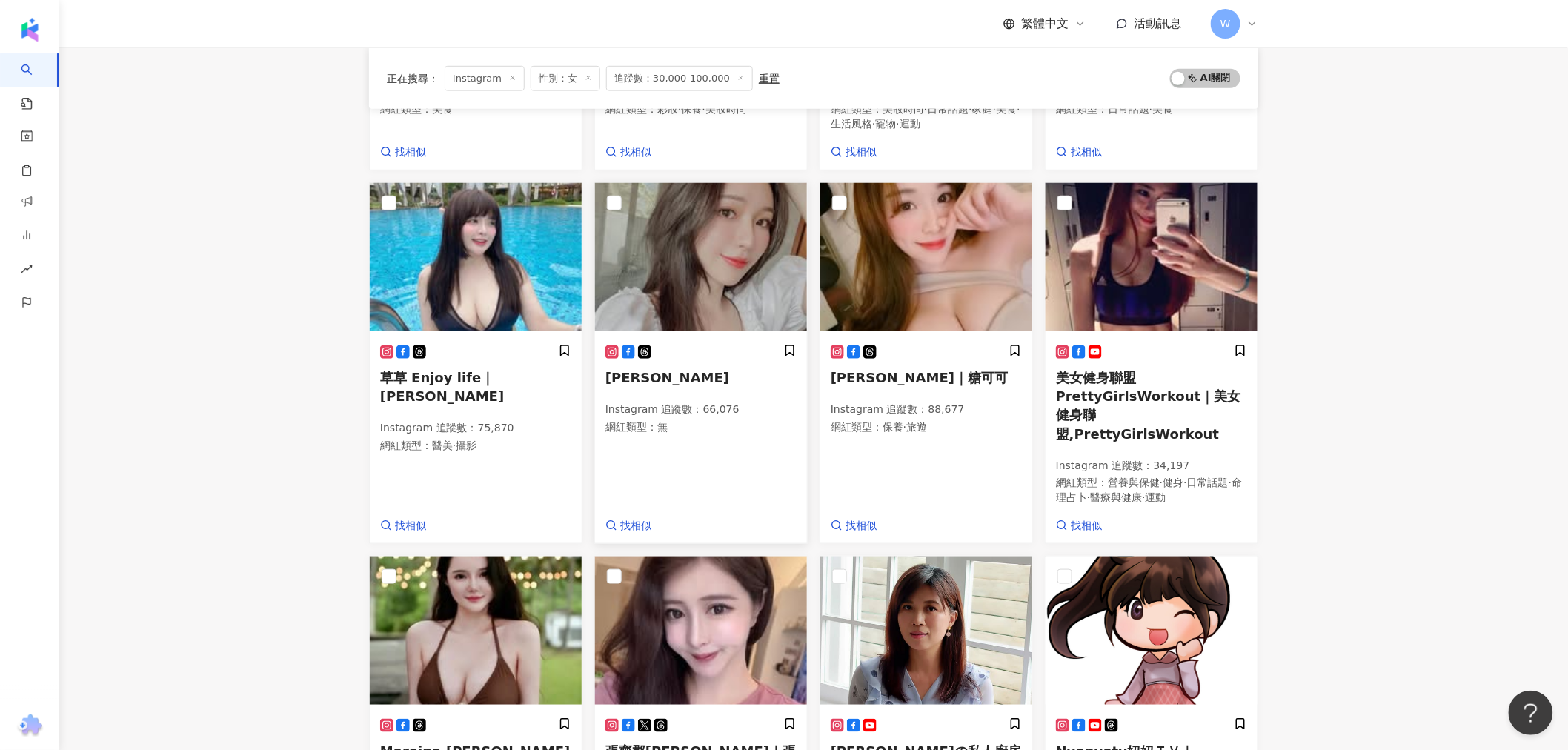
scroll to position [871, 0]
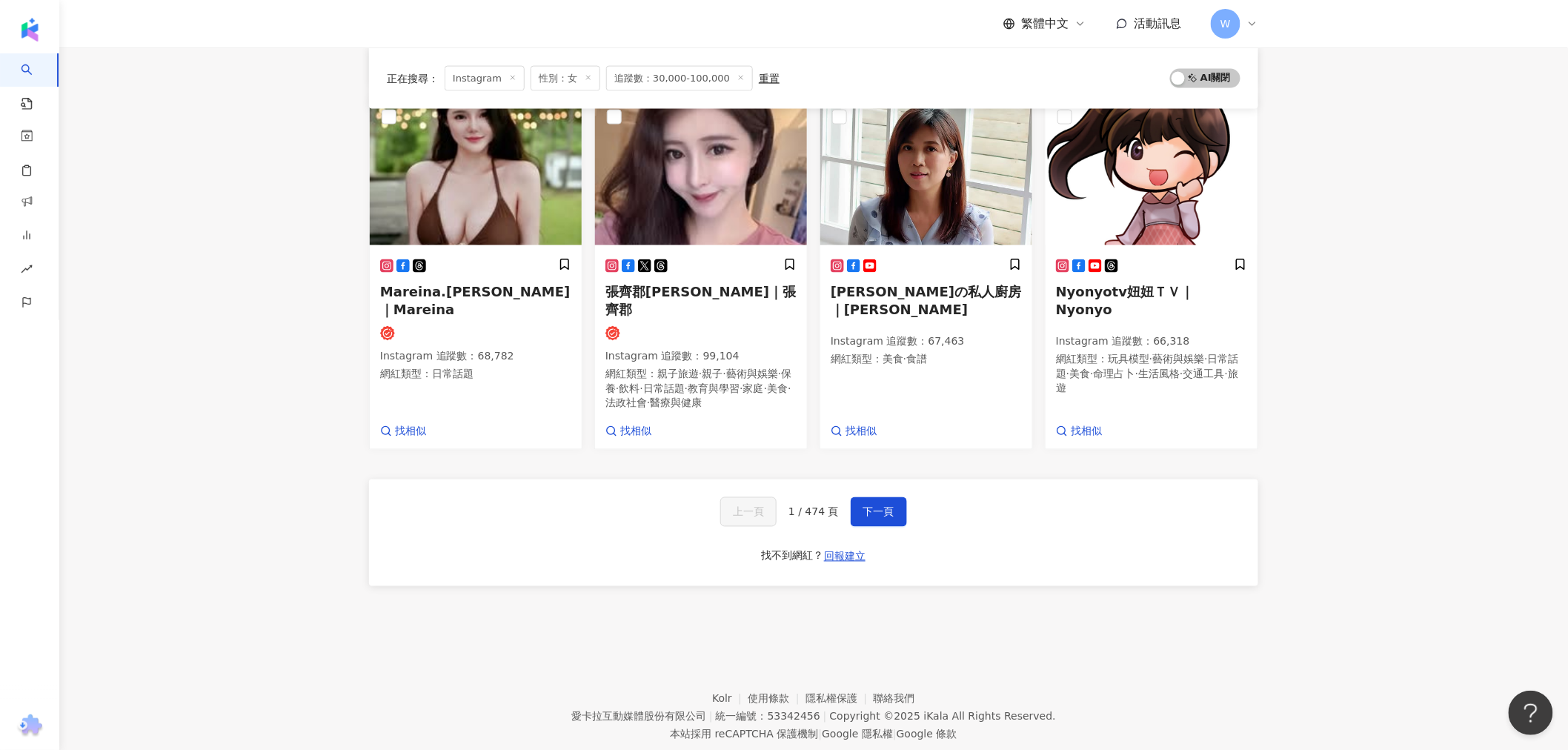
click at [860, 453] on div "上一頁 1 / 474 頁 下一頁 找不到網紅？ 回報建立" at bounding box center [814, 533] width 889 height 106
click at [885, 453] on span "下一頁" at bounding box center [879, 512] width 31 height 12
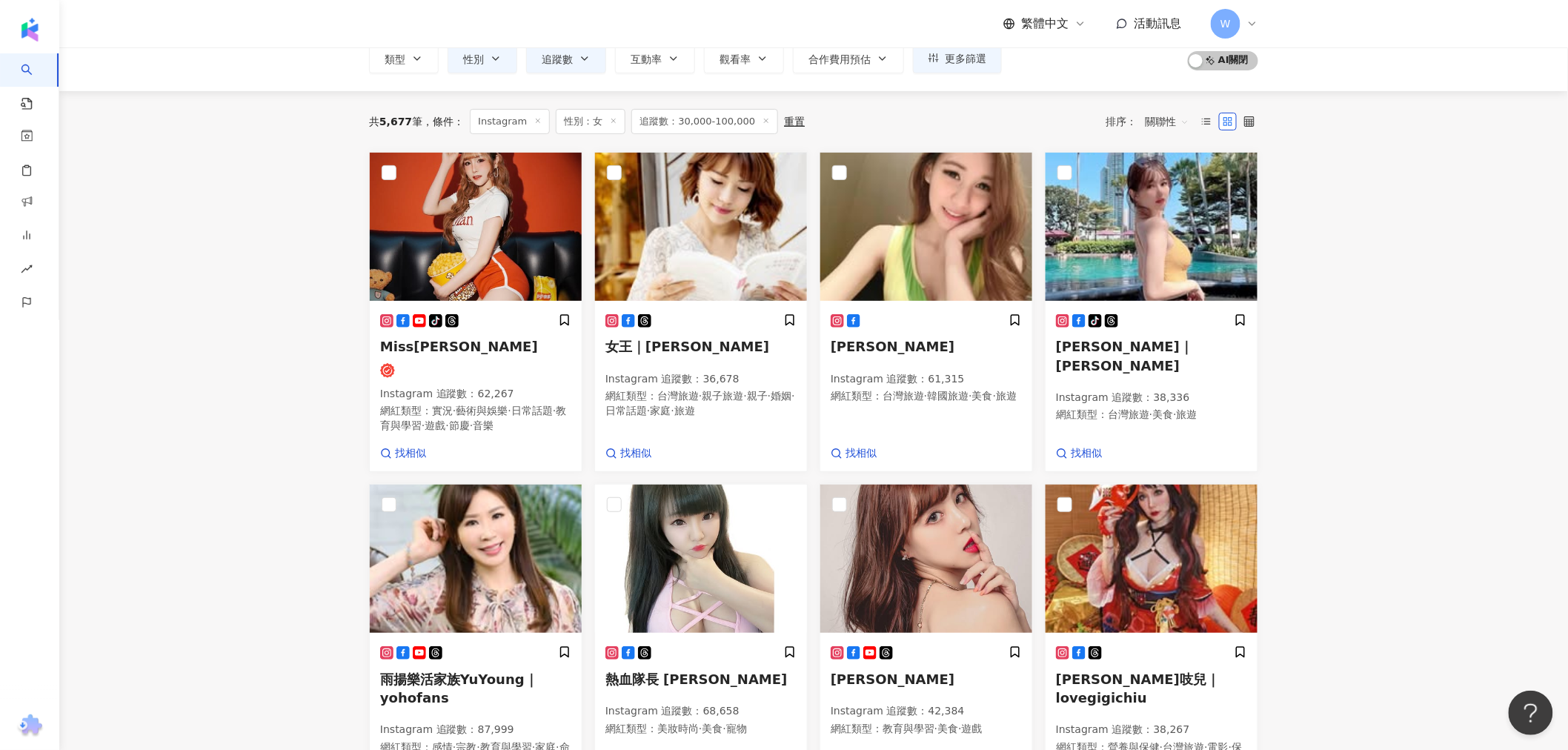
scroll to position [819, 0]
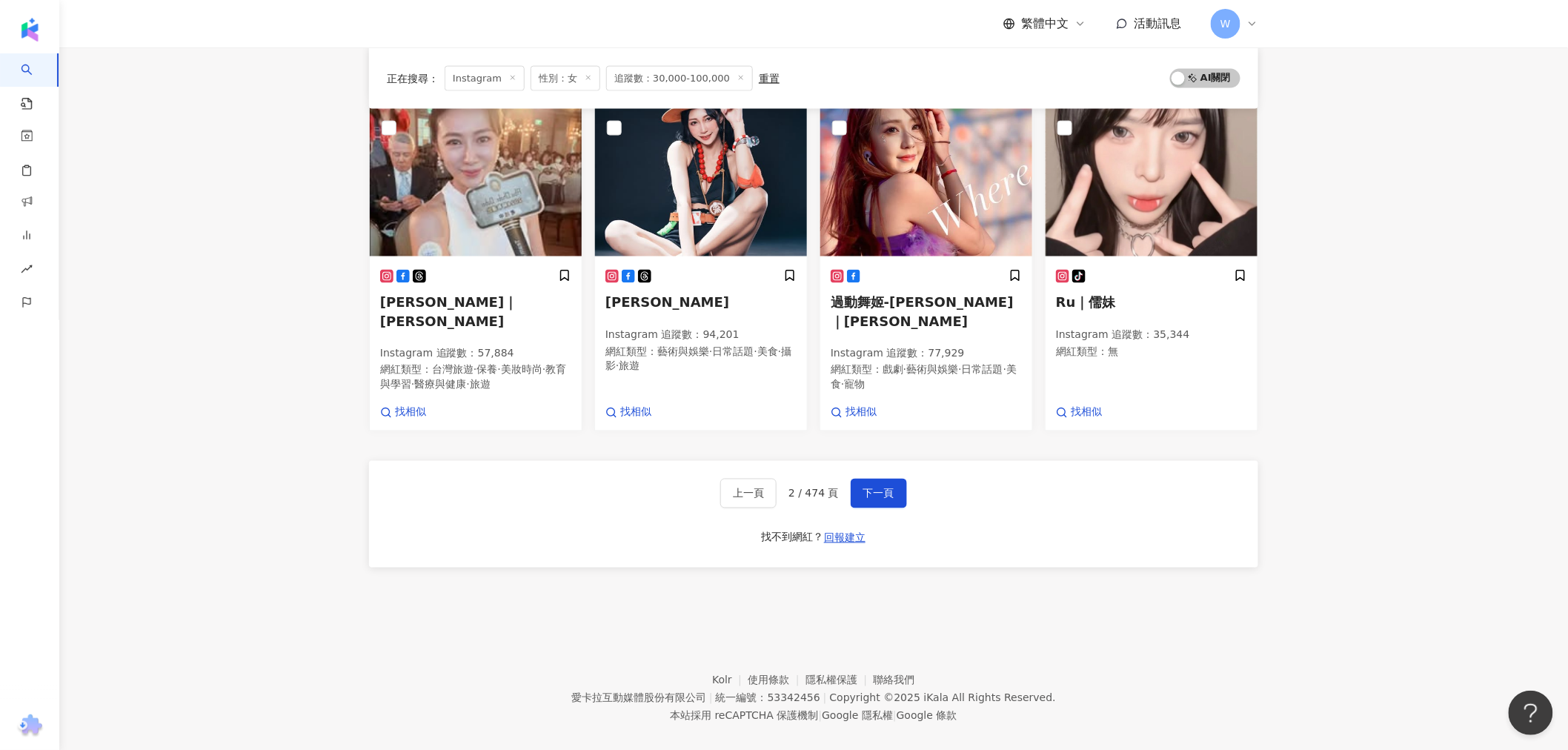
drag, startPoint x: 1319, startPoint y: 326, endPoint x: 1299, endPoint y: 538, distance: 212.9
click at [877, 453] on span "下一頁" at bounding box center [879, 494] width 31 height 12
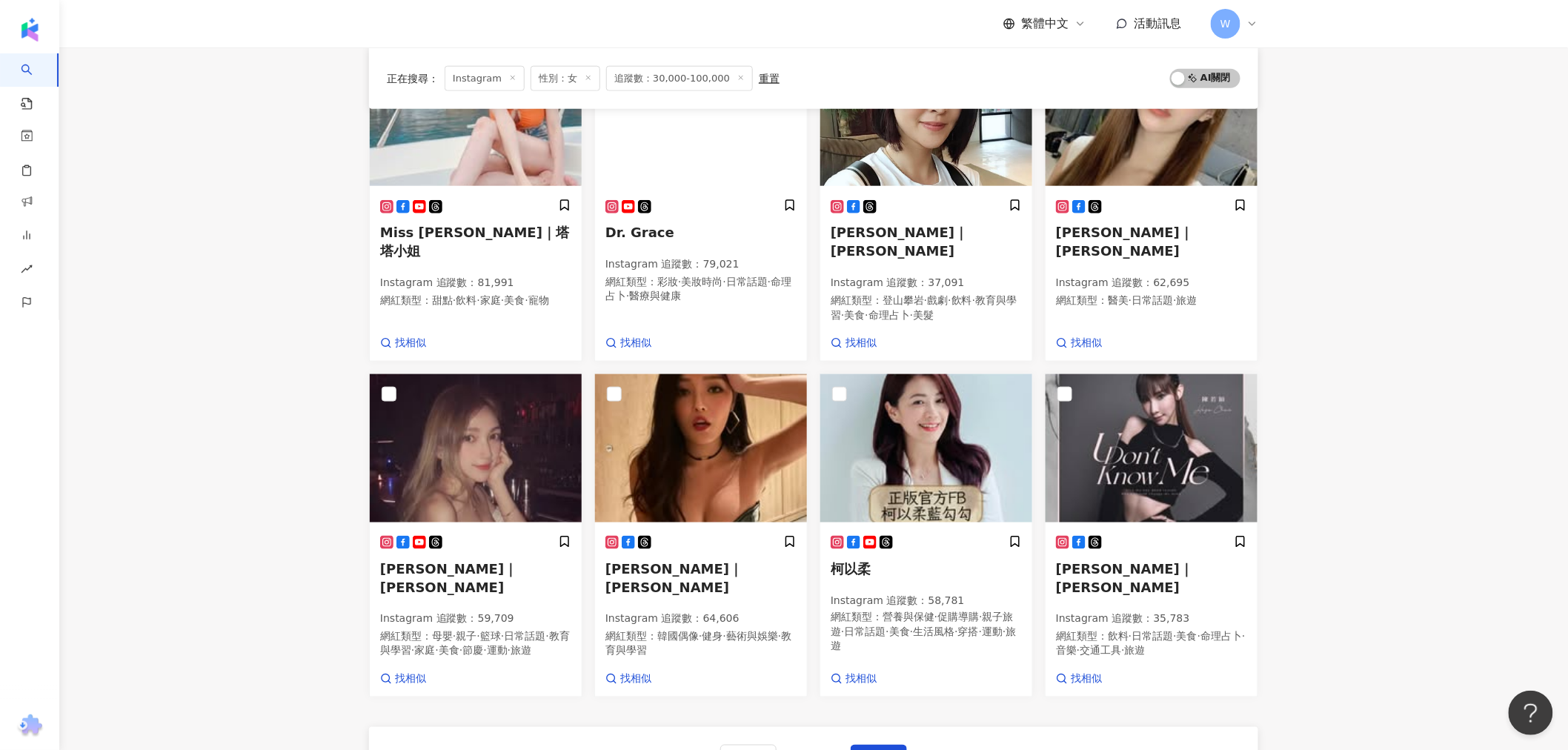
scroll to position [568, 0]
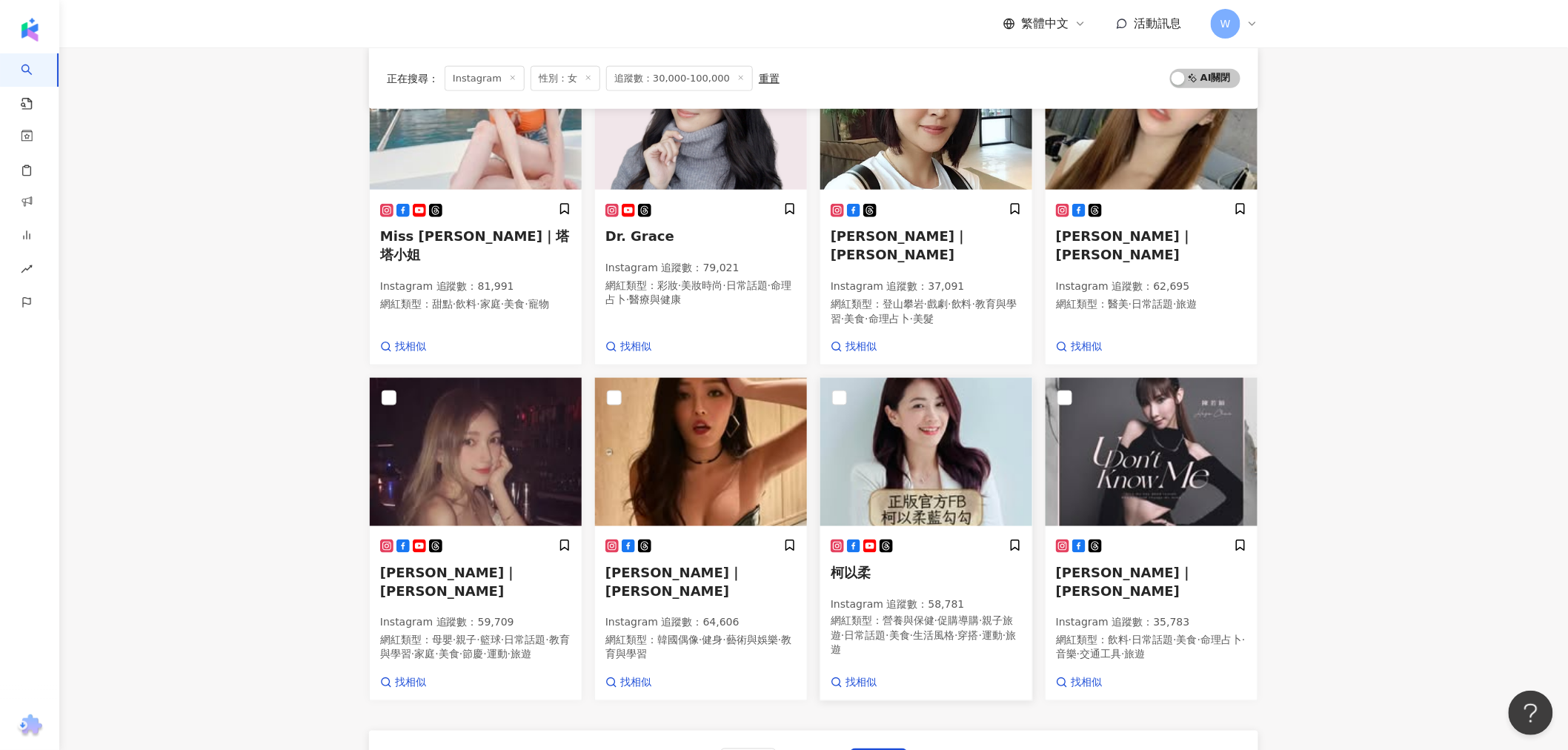
click at [945, 411] on img at bounding box center [926, 452] width 212 height 148
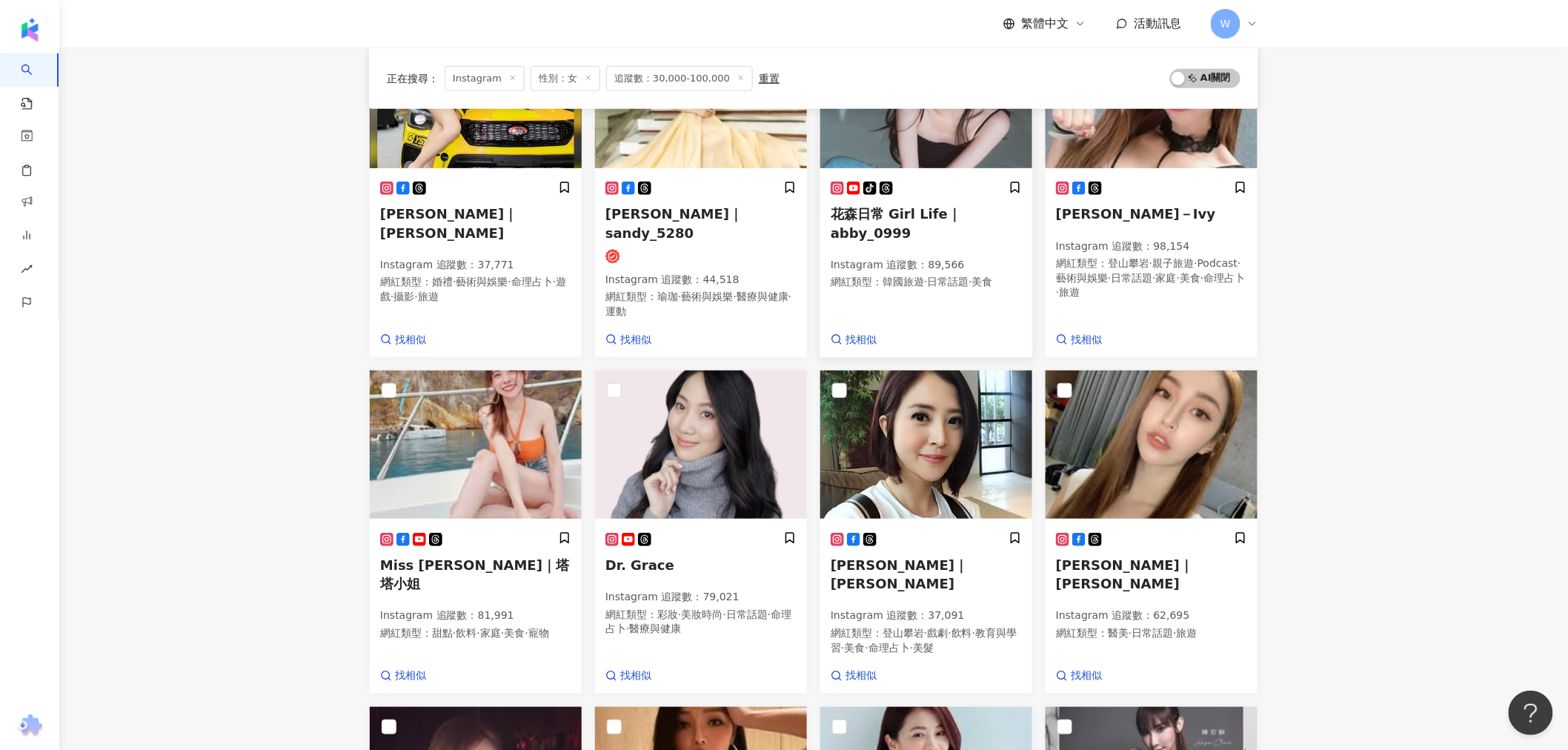
scroll to position [74, 0]
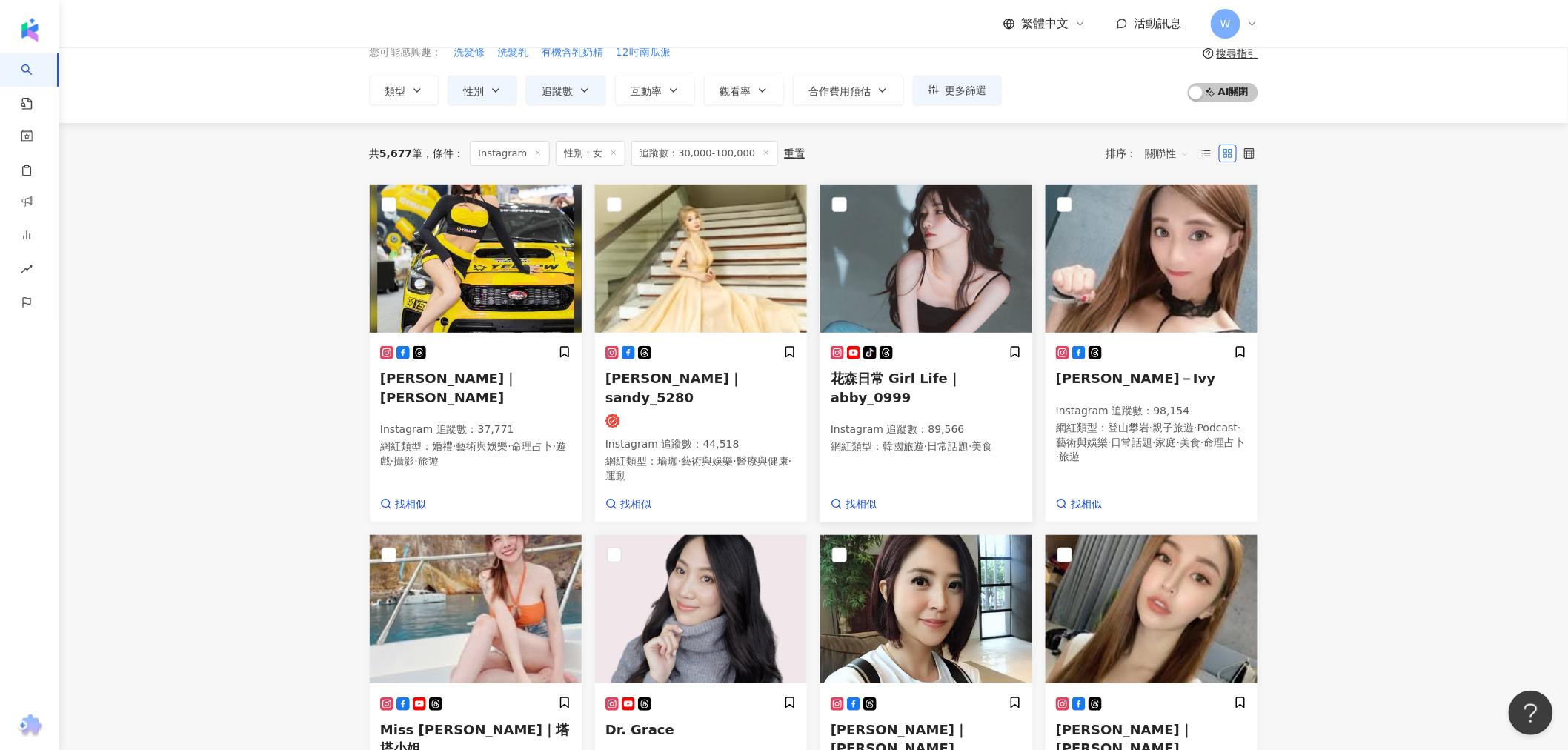
drag, startPoint x: 966, startPoint y: 285, endPoint x: 985, endPoint y: 331, distance: 49.8
click at [966, 285] on img at bounding box center [926, 258] width 212 height 148
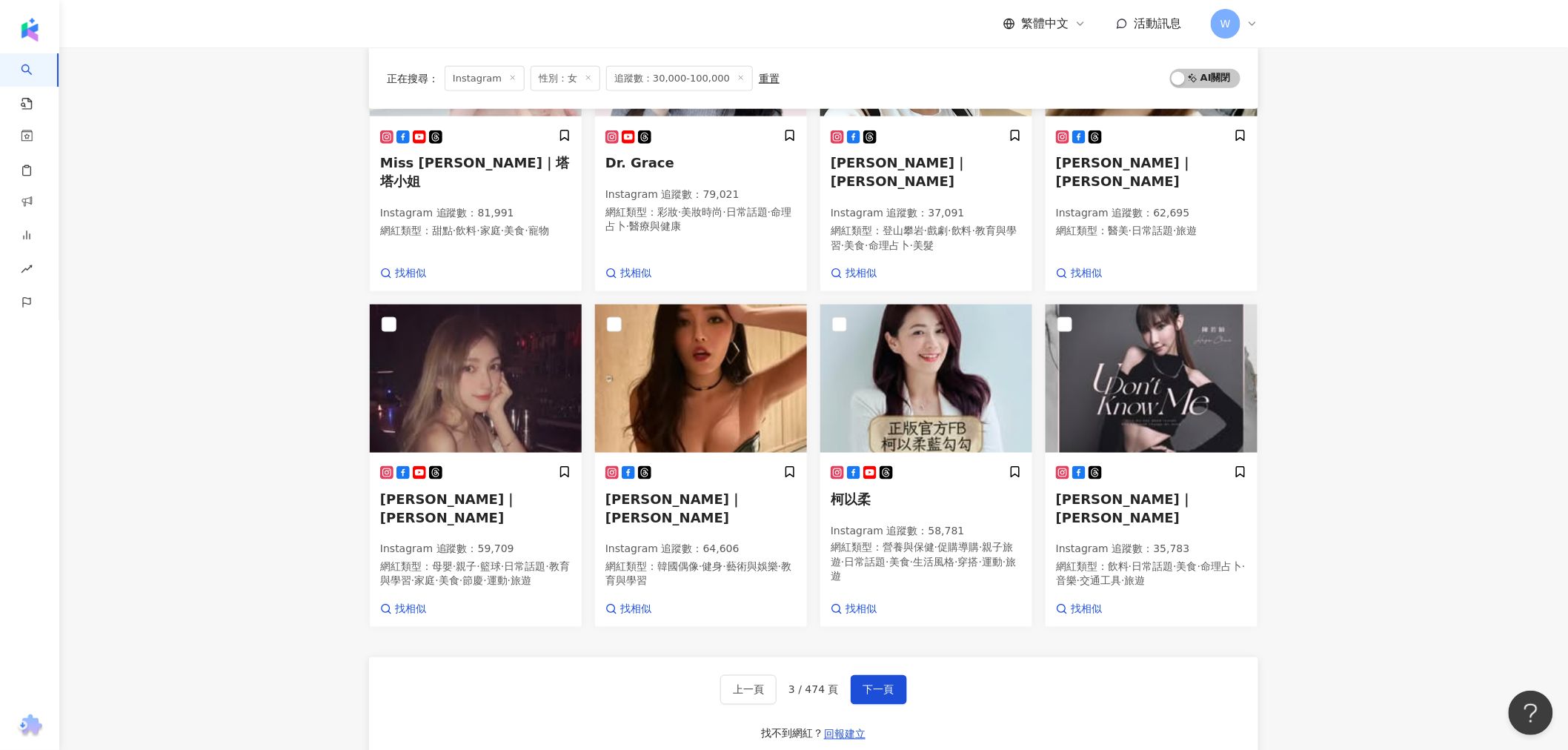
scroll to position [815, 0]
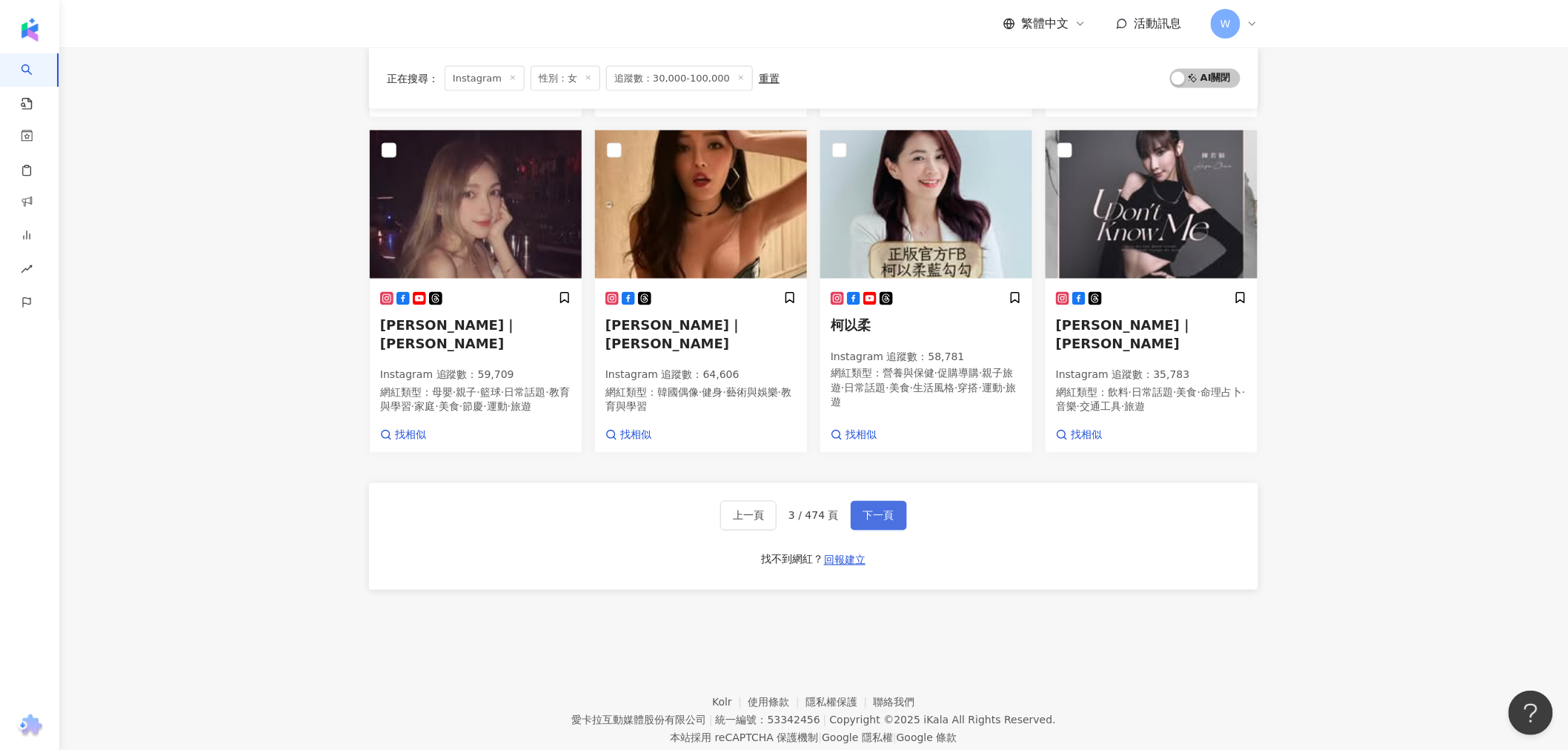
click at [874, 453] on span "下一頁" at bounding box center [879, 515] width 31 height 12
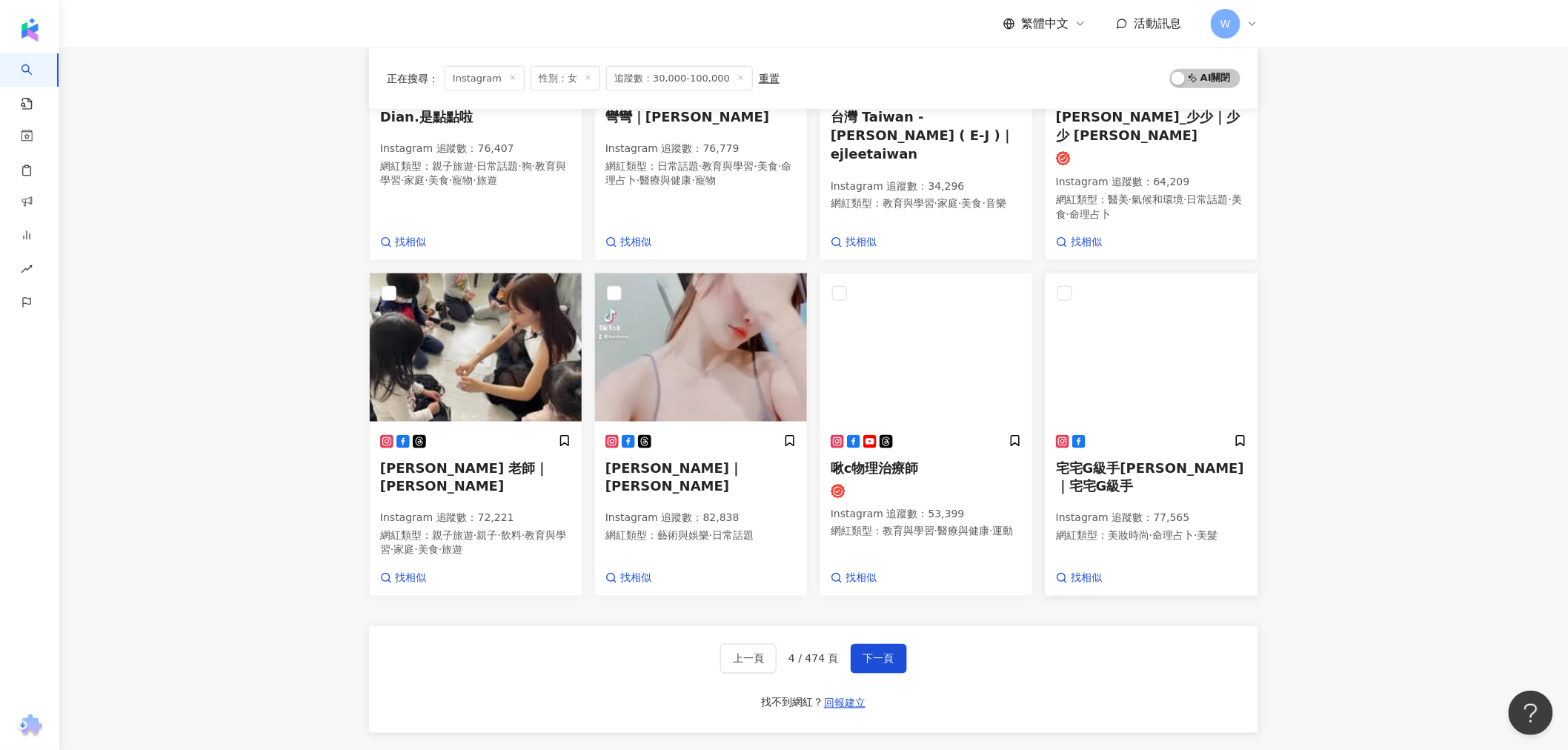
scroll to position [440, 0]
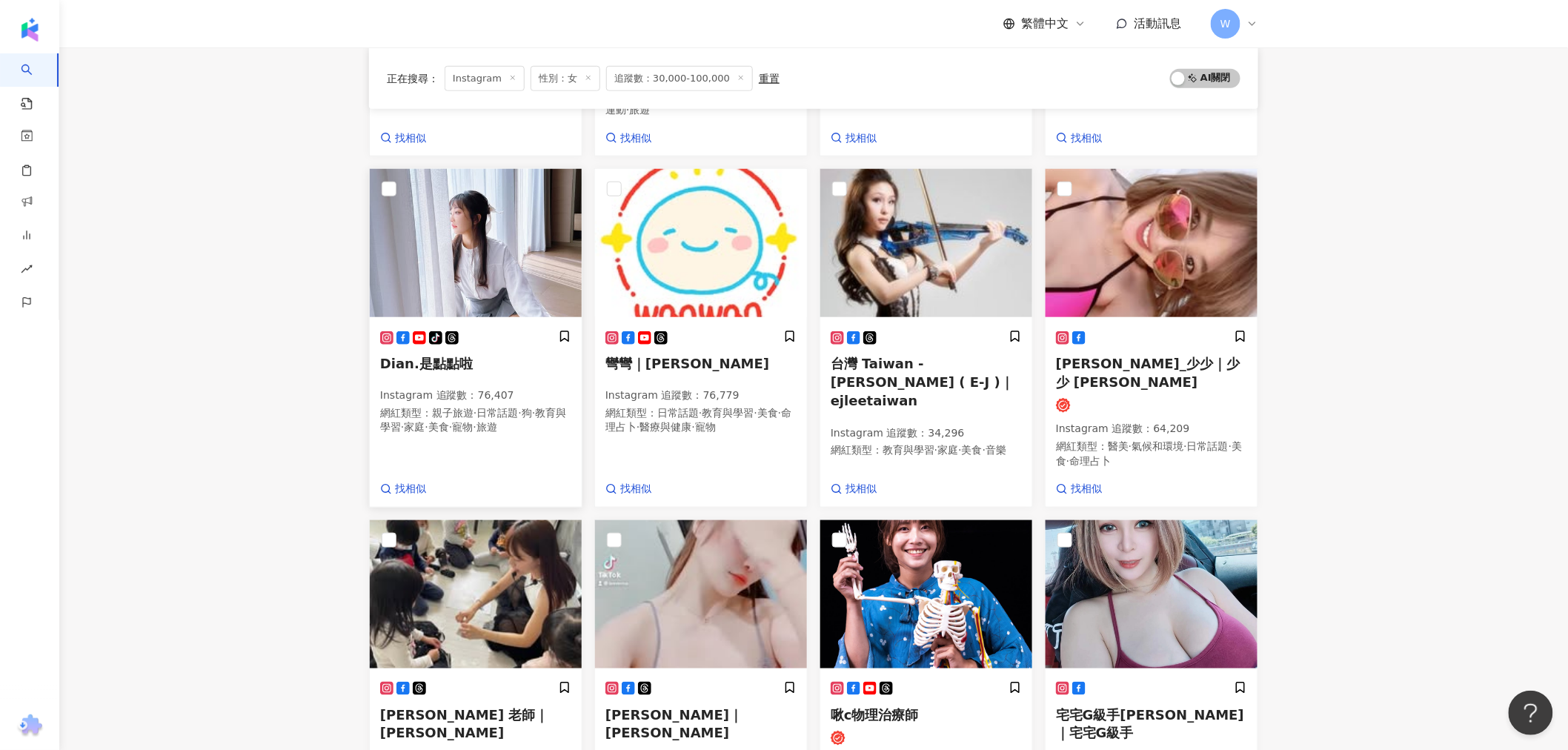
click at [539, 264] on img at bounding box center [475, 243] width 212 height 148
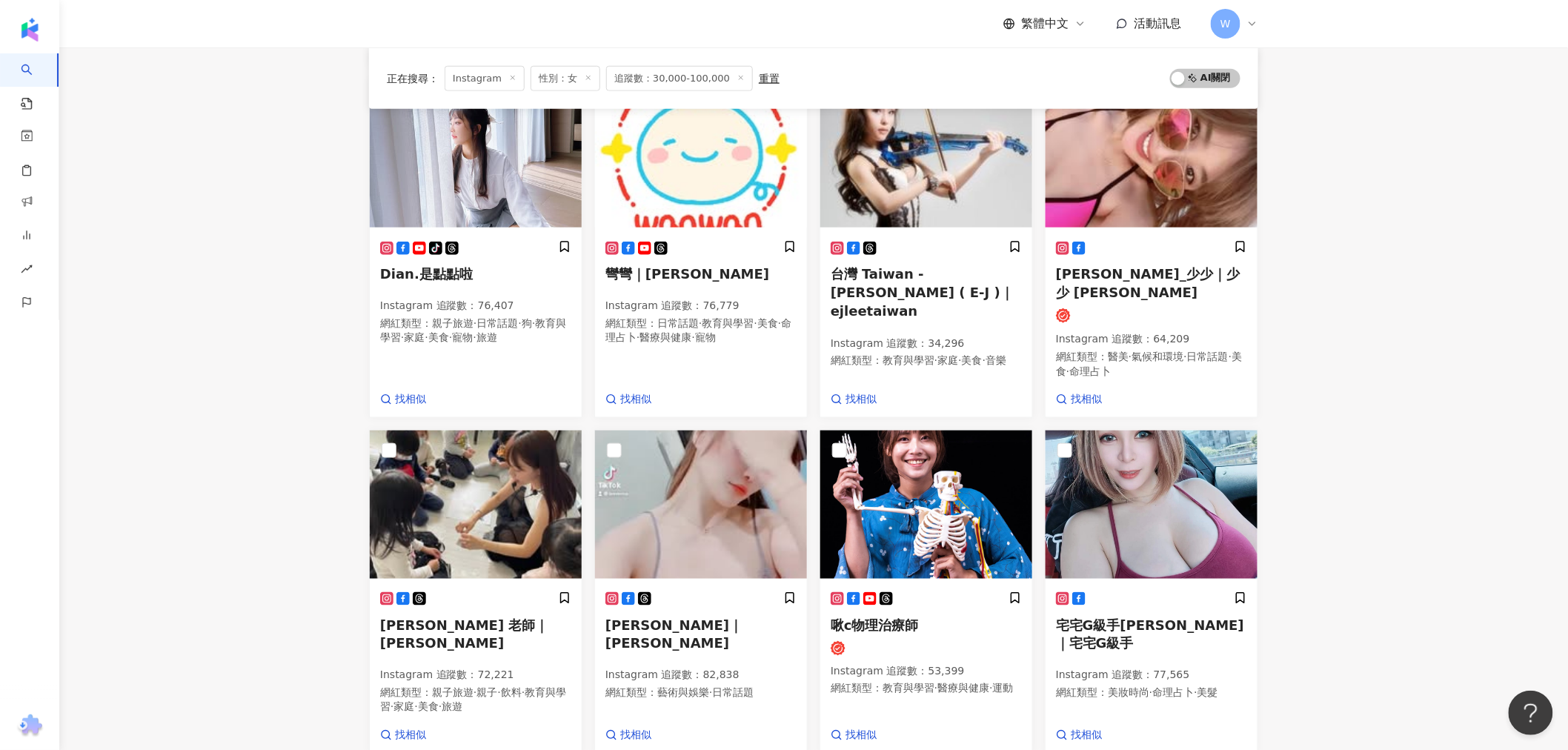
scroll to position [853, 0]
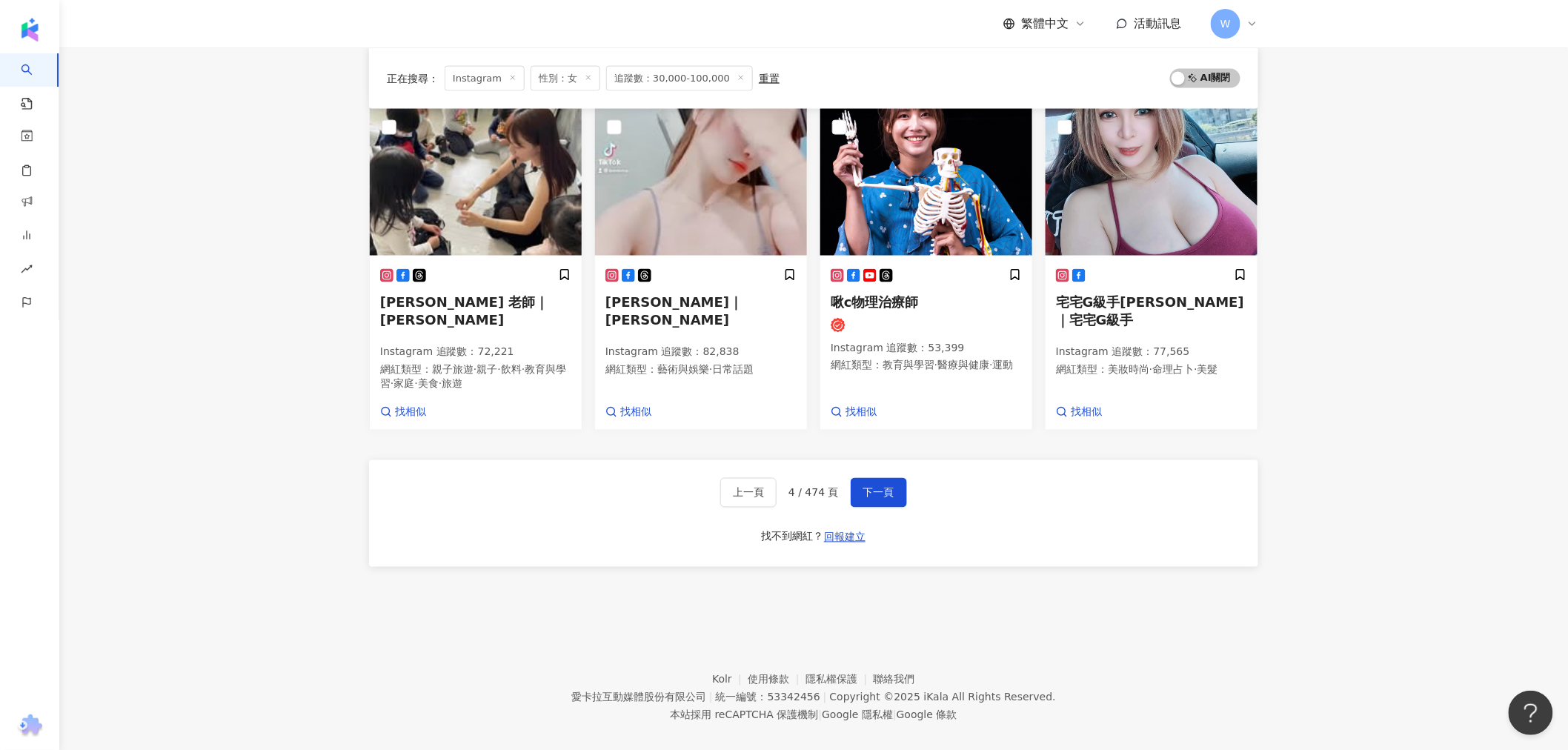
drag, startPoint x: 1343, startPoint y: 287, endPoint x: 1349, endPoint y: 432, distance: 145.1
click at [880, 453] on span "下一頁" at bounding box center [879, 493] width 31 height 12
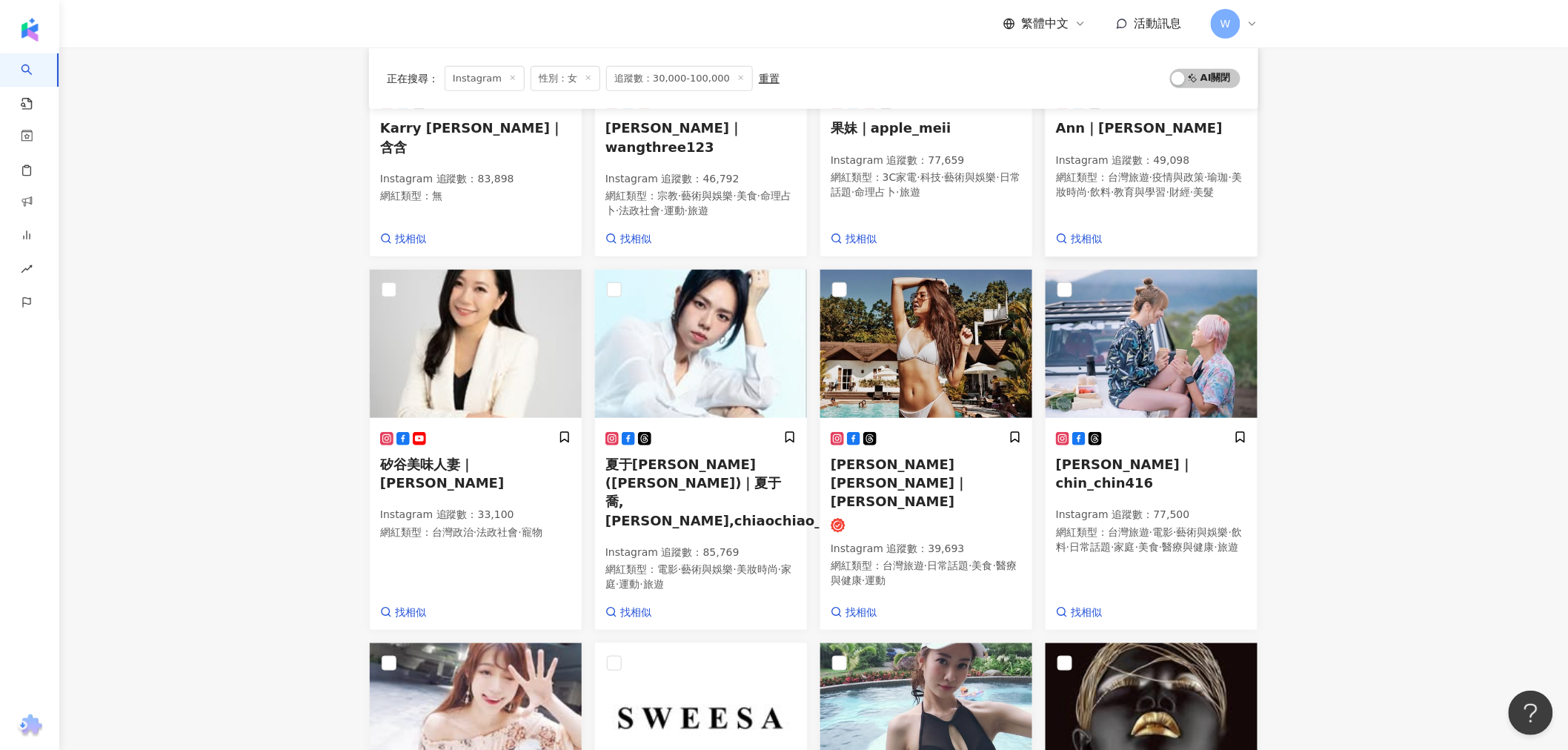
scroll to position [0, 0]
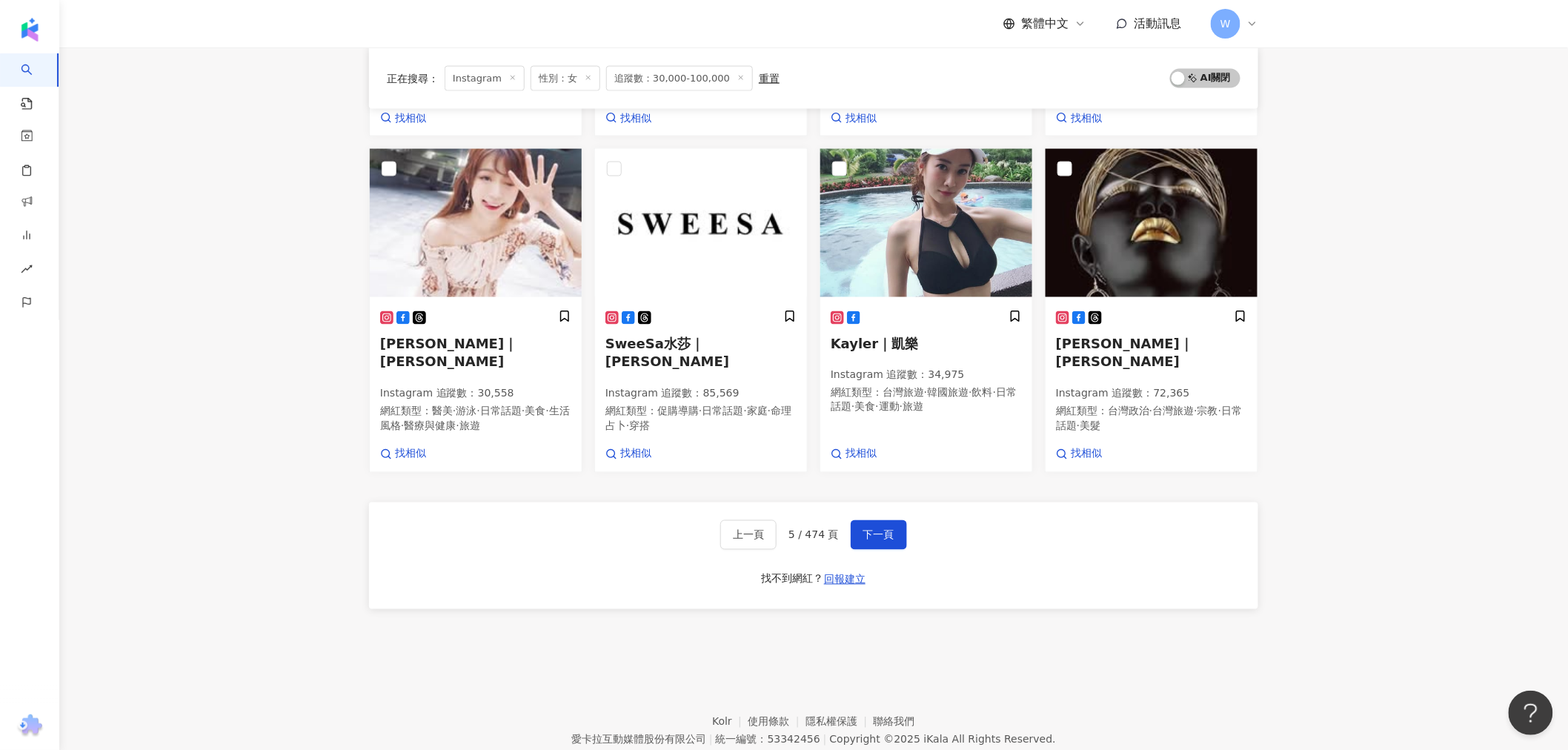
drag, startPoint x: 1357, startPoint y: 237, endPoint x: 1319, endPoint y: 462, distance: 228.2
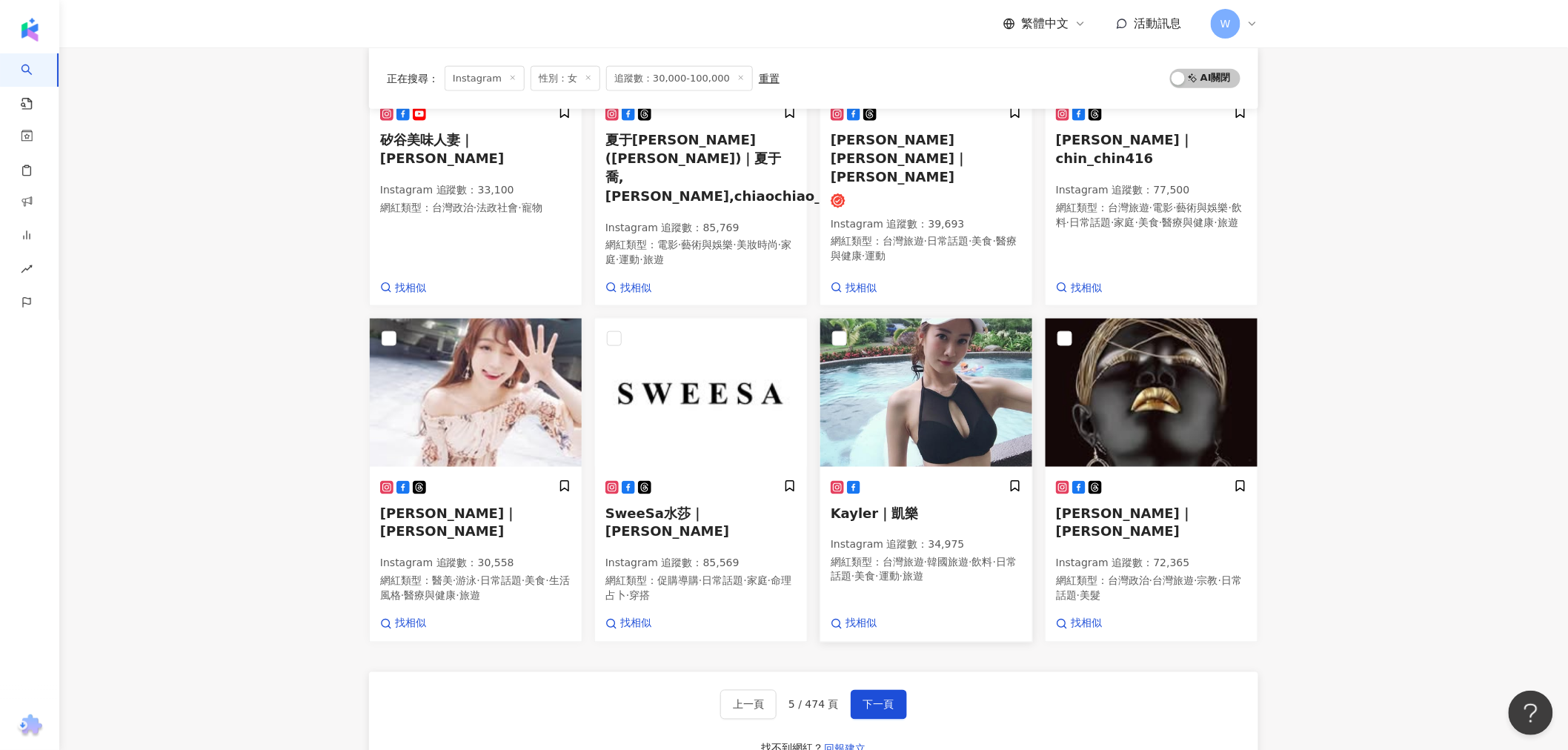
scroll to position [408, 0]
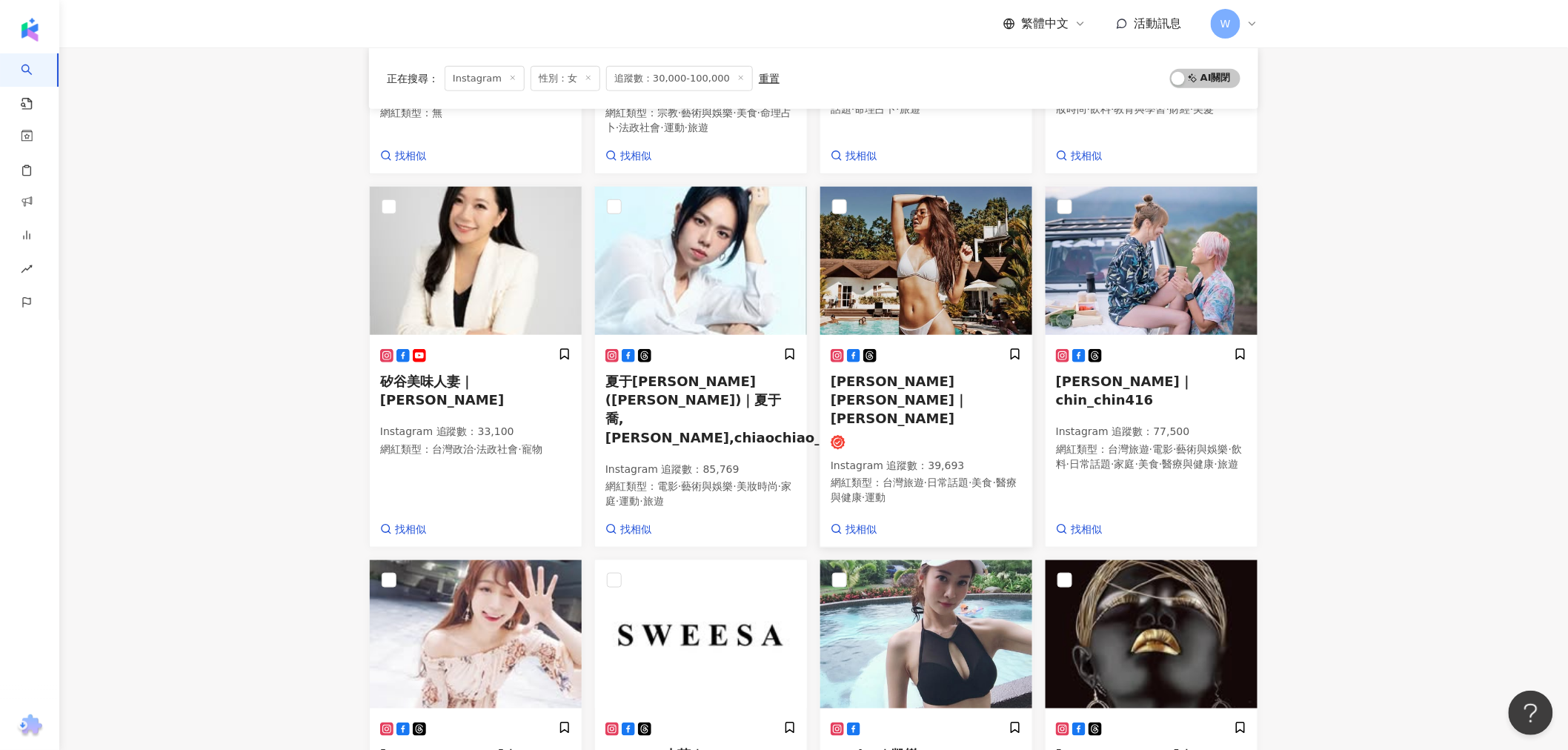
click at [909, 279] on img at bounding box center [926, 261] width 212 height 148
drag, startPoint x: 1295, startPoint y: 174, endPoint x: 886, endPoint y: 476, distance: 508.4
click at [886, 453] on div "找相似" at bounding box center [926, 529] width 191 height 15
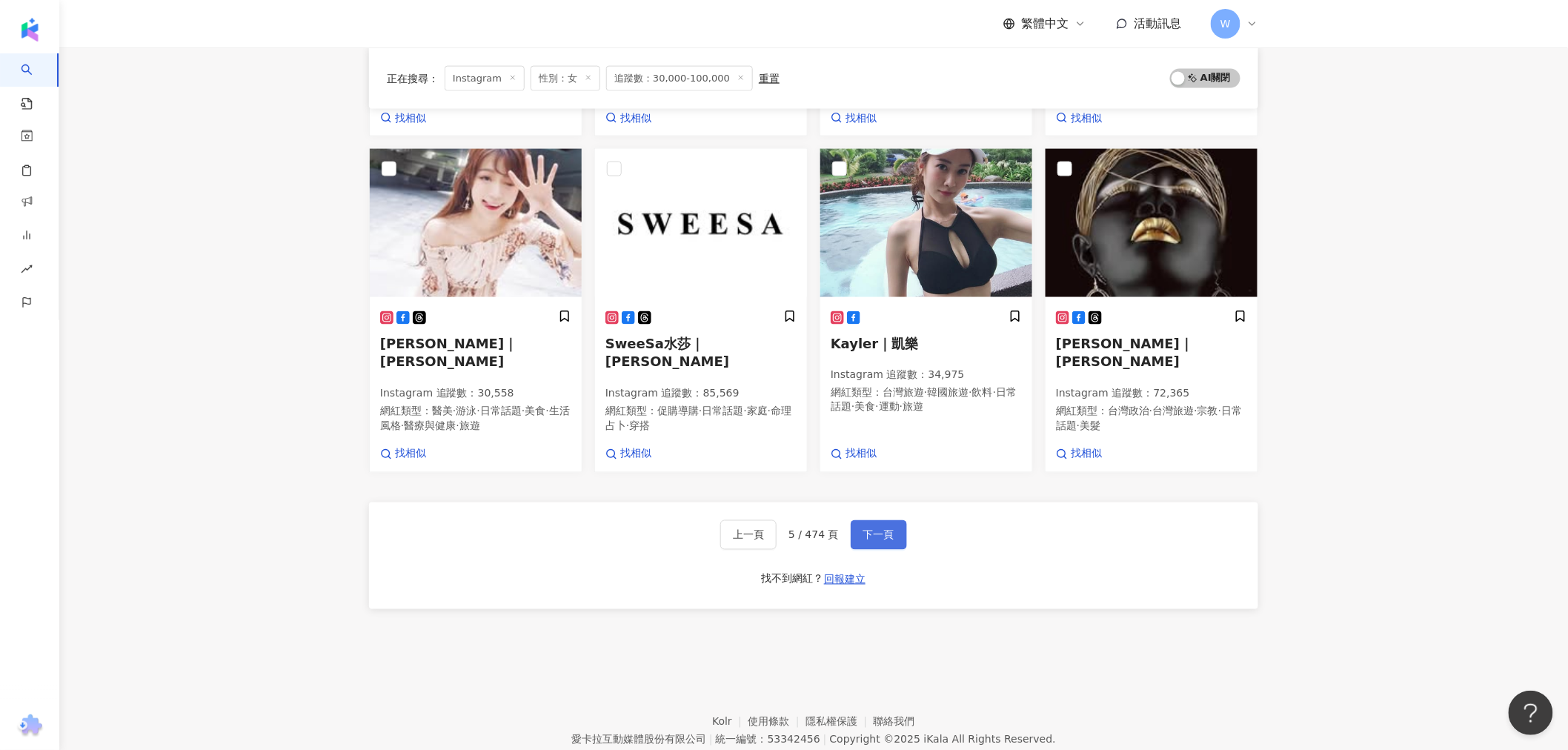
click at [873, 453] on span "下一頁" at bounding box center [879, 535] width 31 height 12
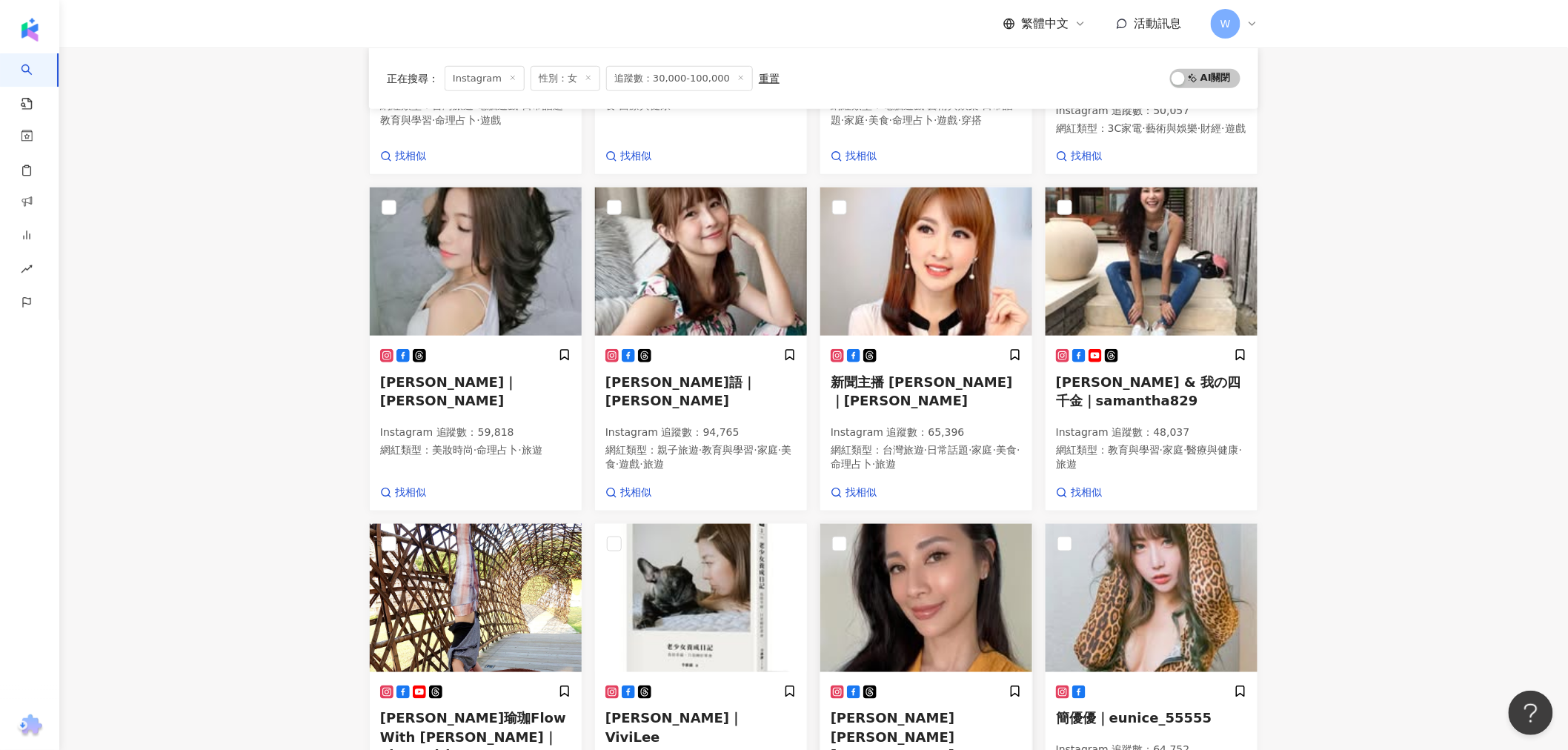
scroll to position [426, 0]
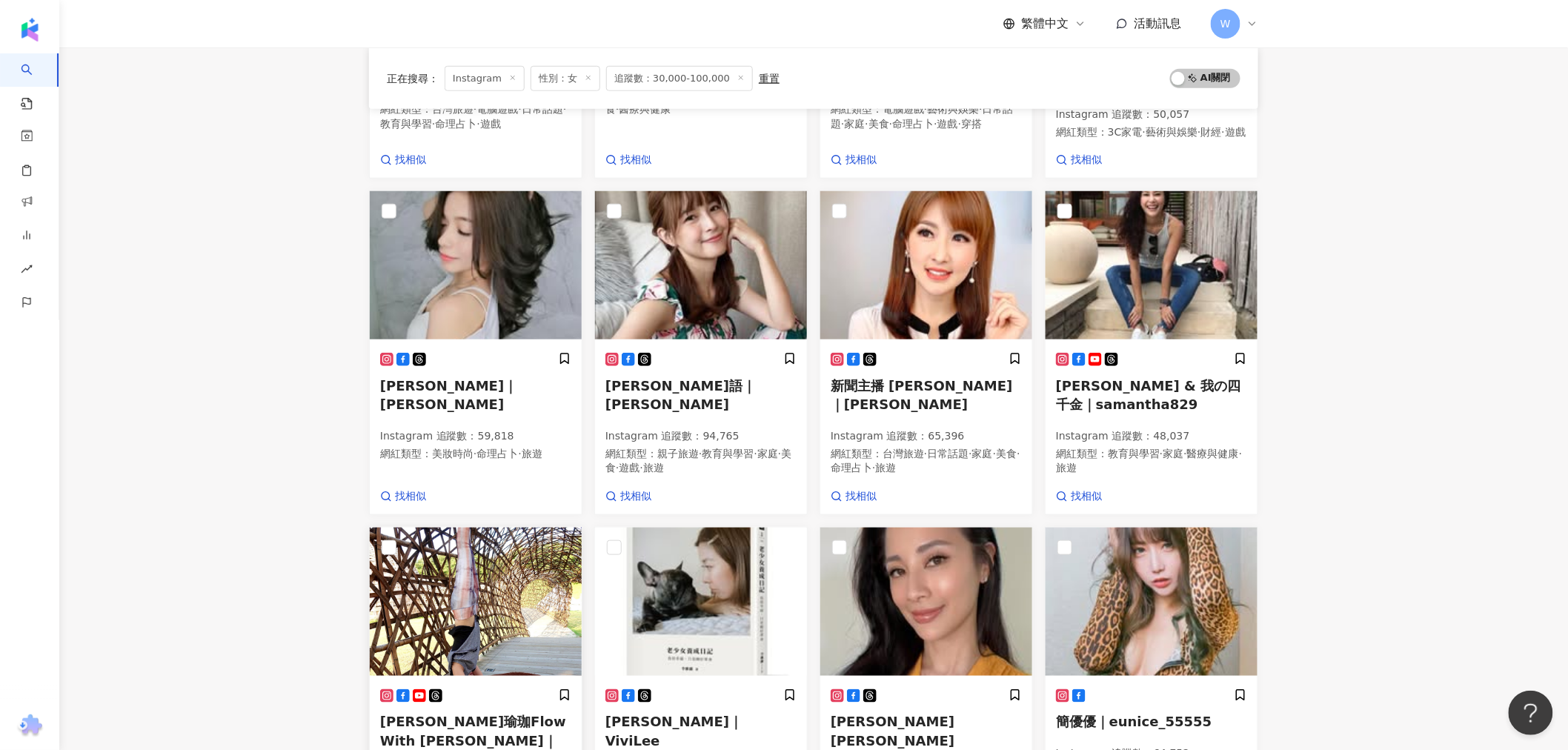
click at [506, 453] on img at bounding box center [475, 602] width 212 height 148
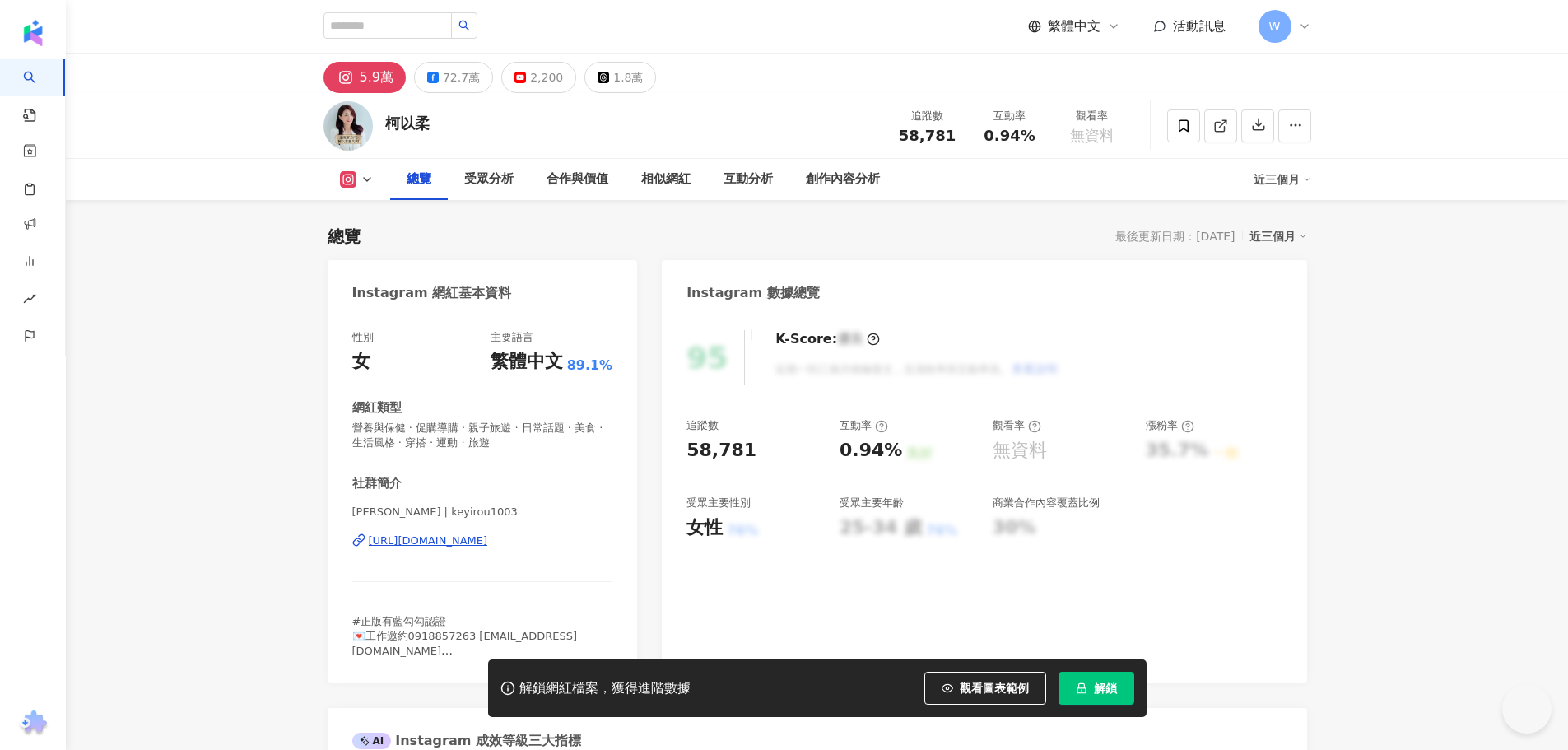
click at [488, 548] on div "https://www.instagram.com/keyirou1003/" at bounding box center [428, 541] width 119 height 15
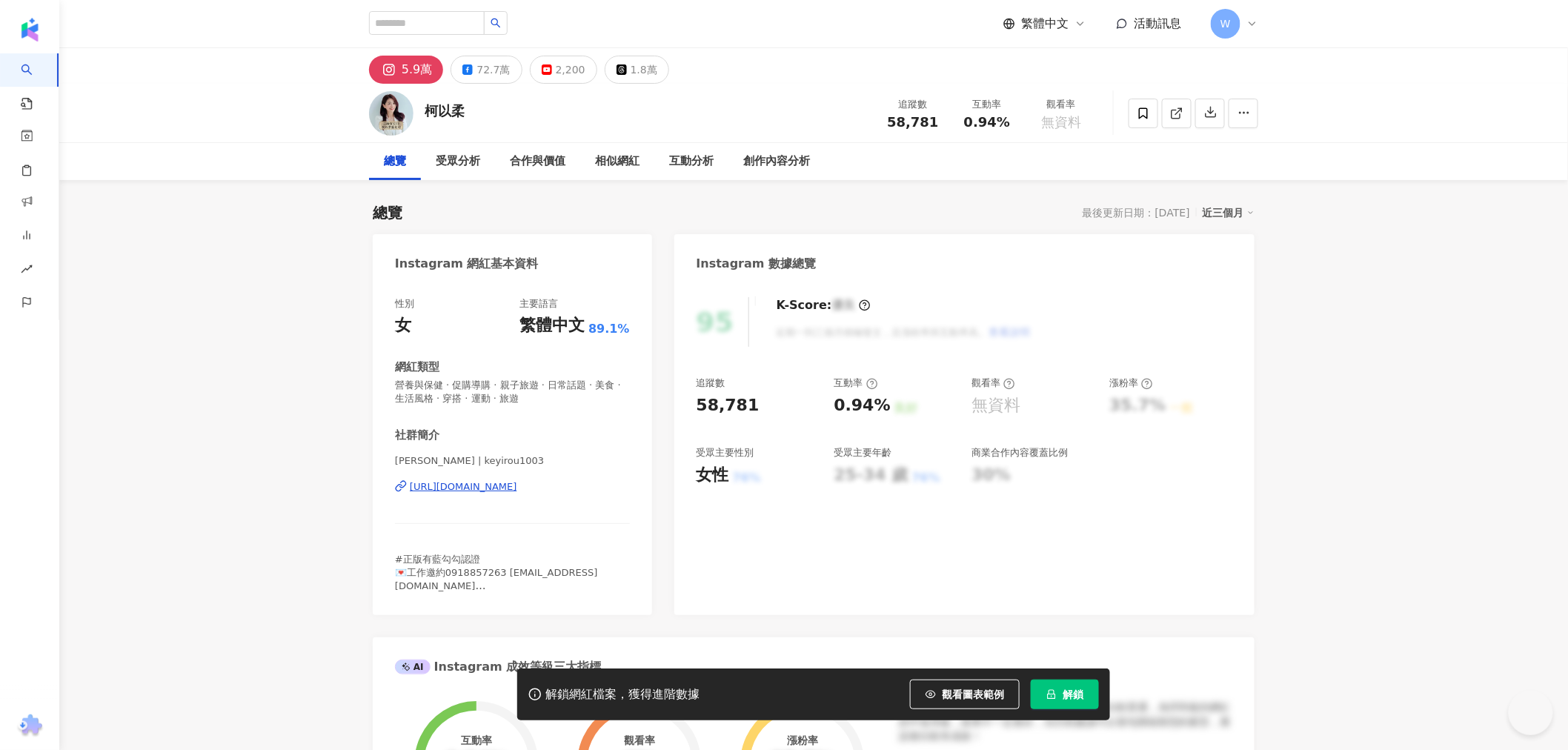
click at [517, 483] on div "https://www.instagram.com/keyirou1003/" at bounding box center [463, 487] width 107 height 13
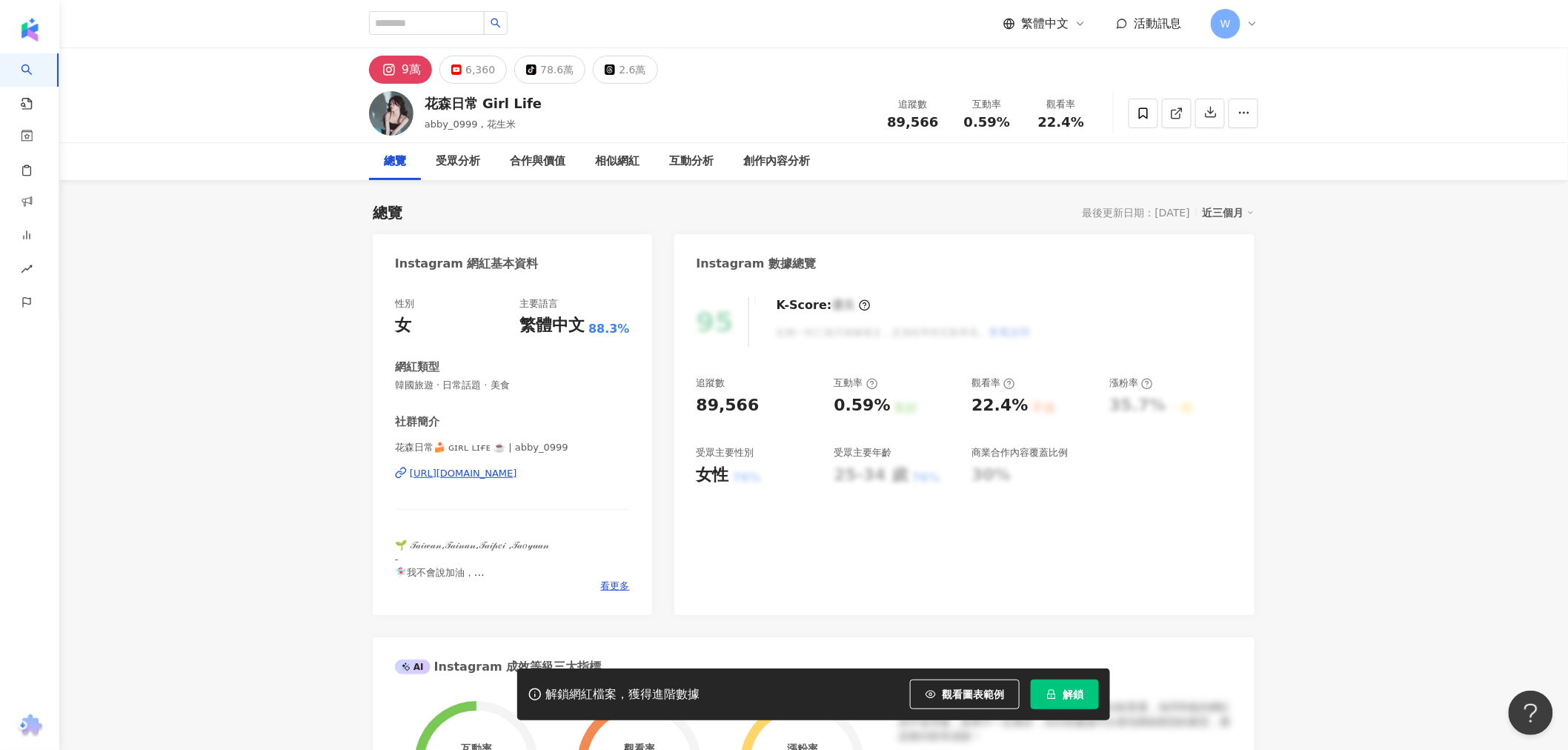
click at [517, 473] on div "https://www.instagram.com/abby_0999/" at bounding box center [463, 474] width 107 height 13
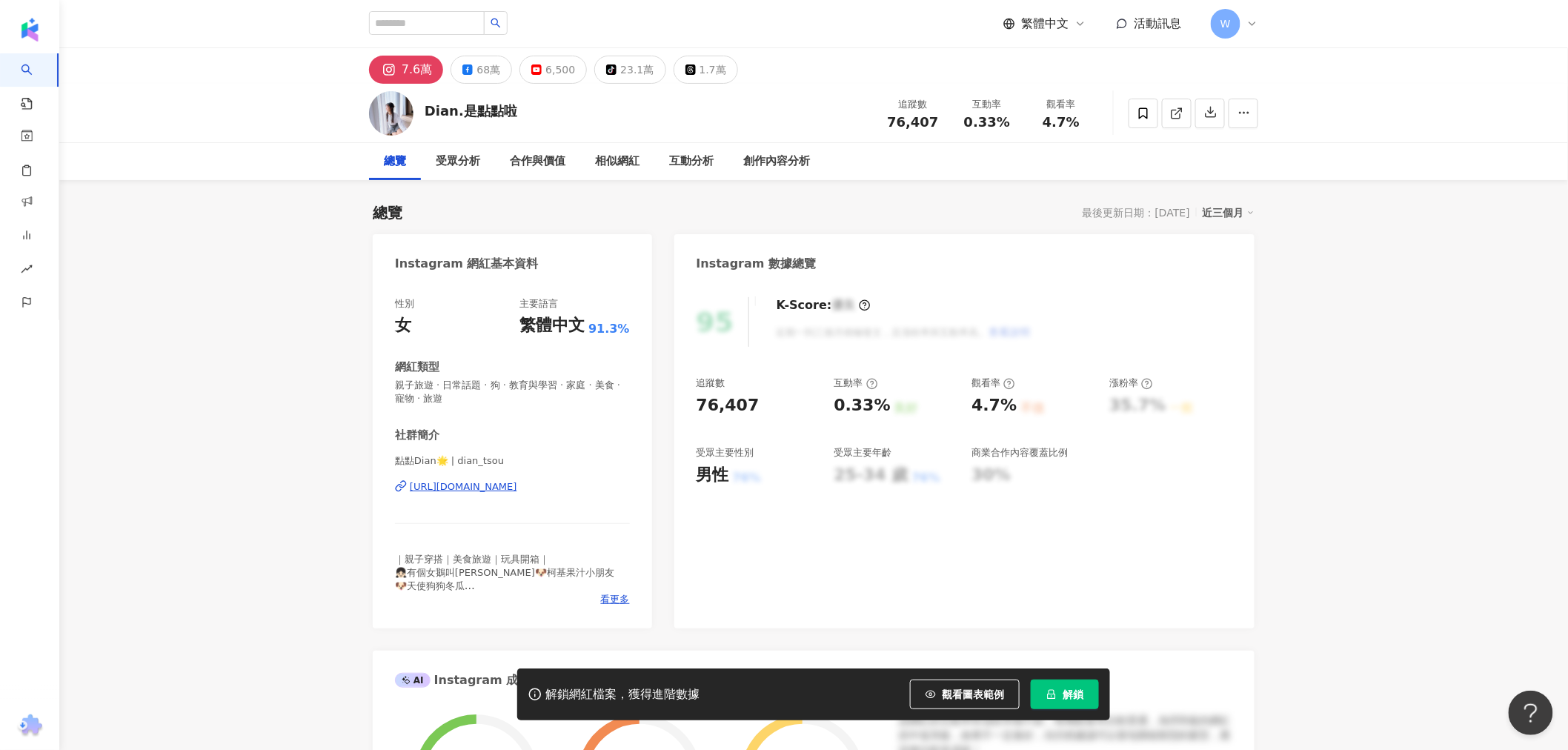
click at [517, 486] on div "https://www.instagram.com/dian_tsou/" at bounding box center [463, 487] width 107 height 13
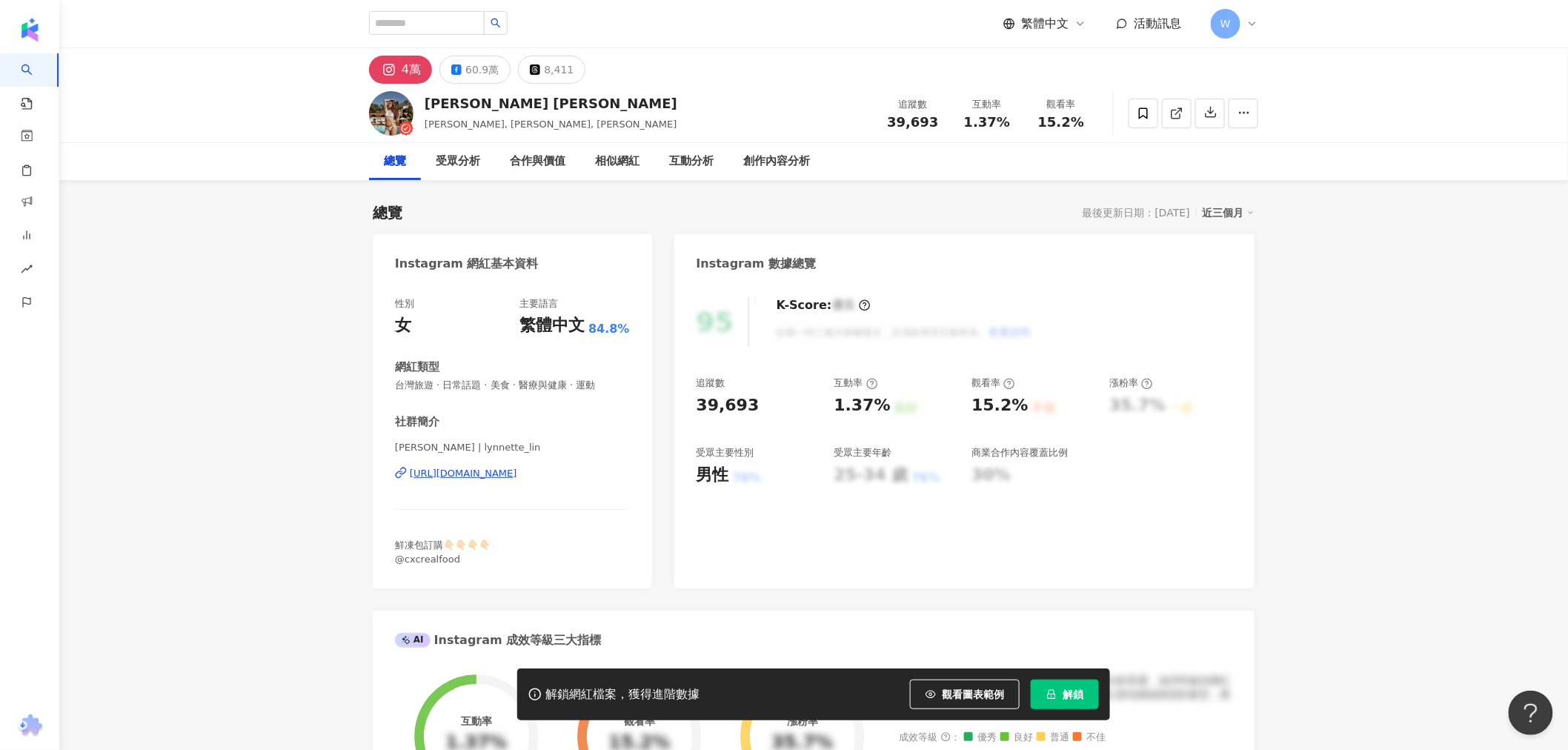
click at [464, 477] on div "[URL][DOMAIN_NAME]" at bounding box center [463, 474] width 107 height 13
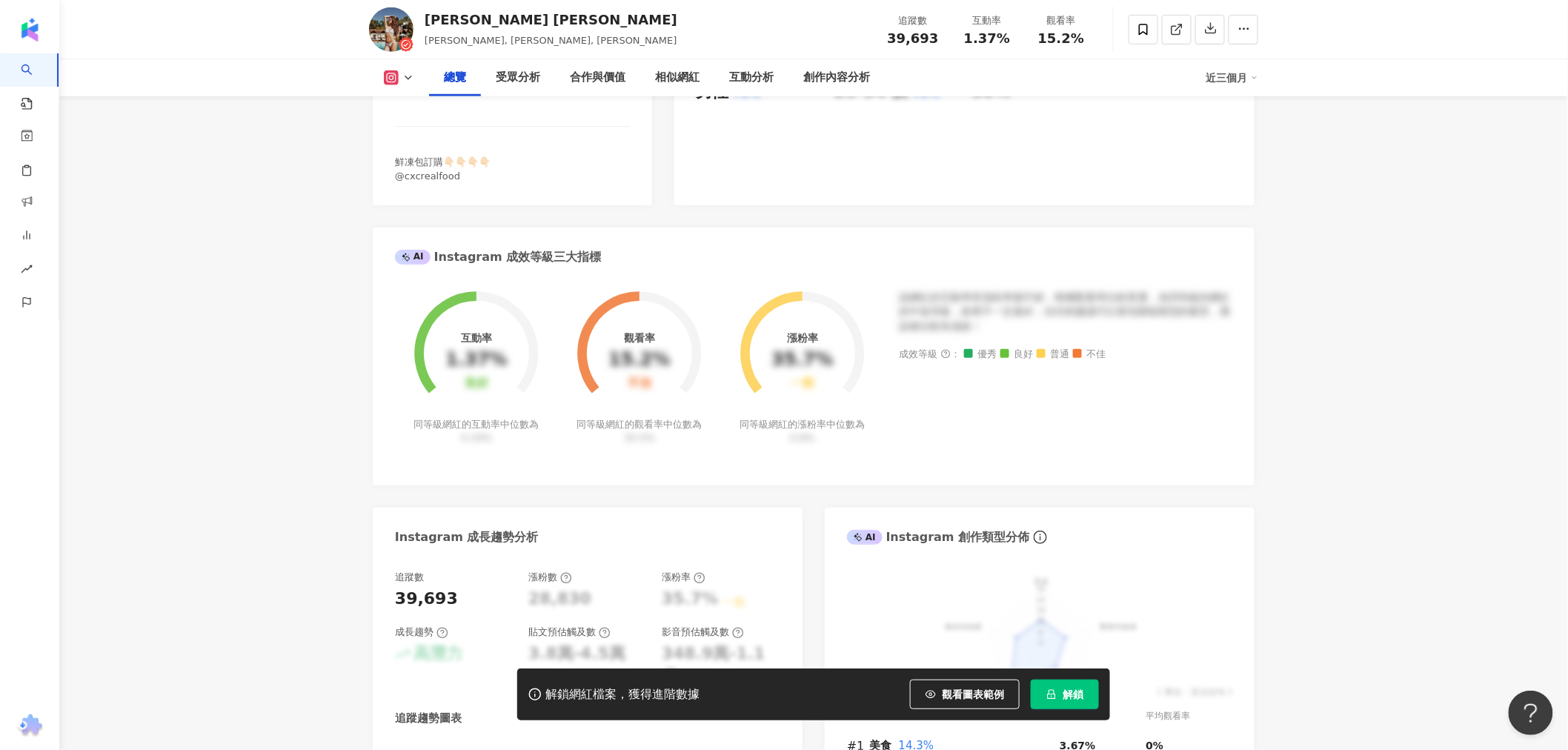
scroll to position [494, 0]
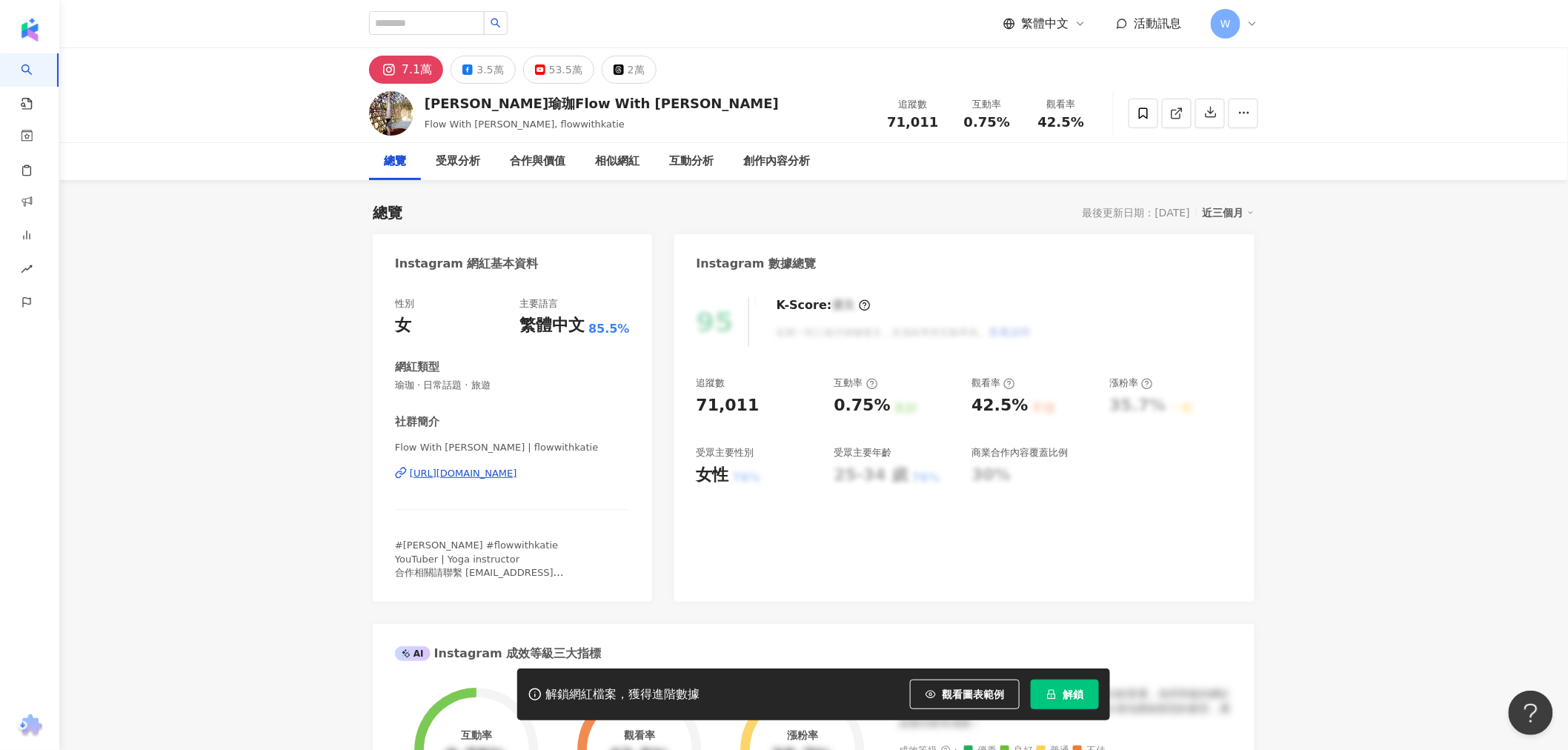
click at [517, 475] on div "[URL][DOMAIN_NAME]" at bounding box center [463, 474] width 107 height 13
